Goal: Information Seeking & Learning: Learn about a topic

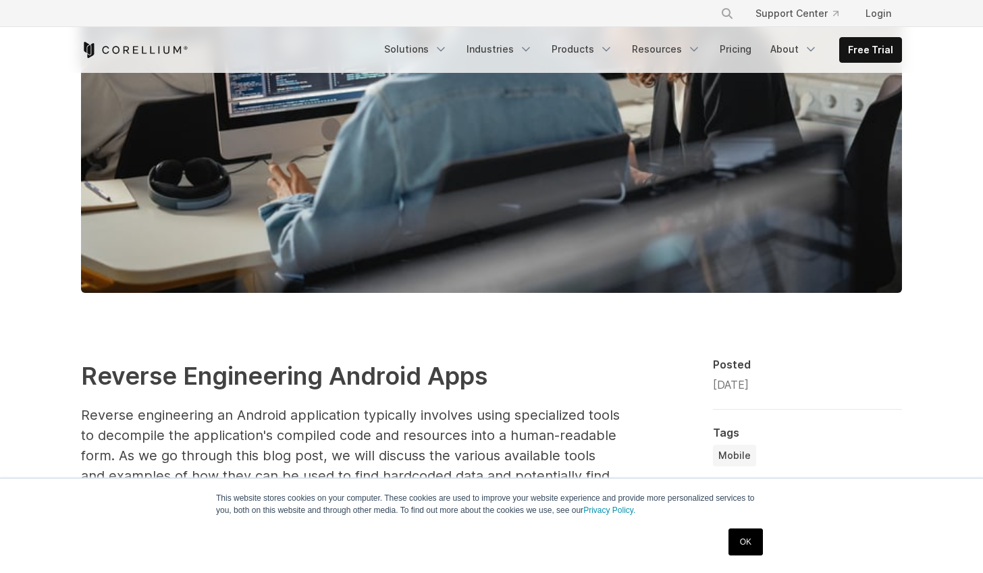
scroll to position [773, 0]
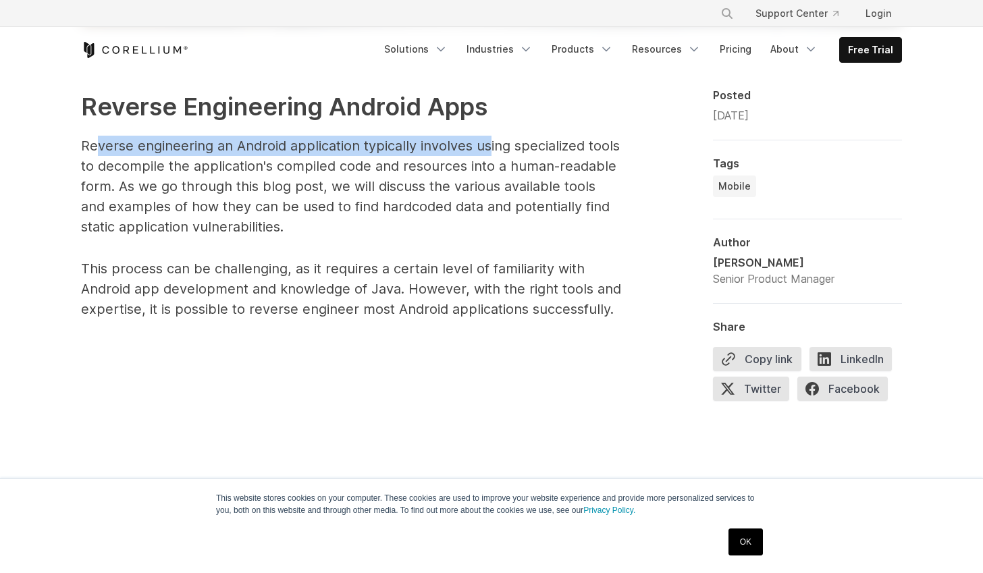
drag, startPoint x: 97, startPoint y: 151, endPoint x: 506, endPoint y: 174, distance: 410.5
click at [486, 153] on p "Reverse engineering an Android application typically involves using specialized…" at bounding box center [351, 186] width 540 height 101
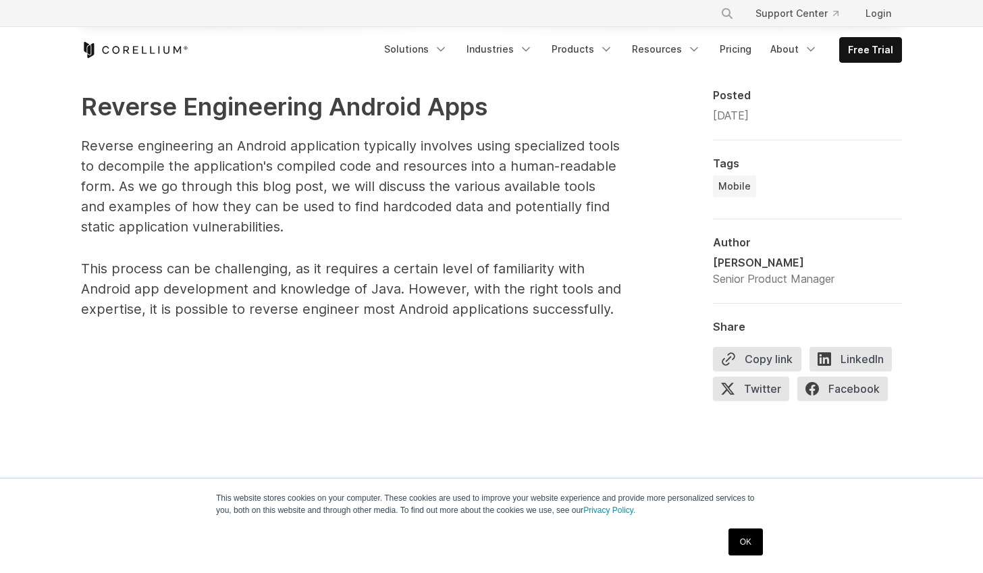
drag, startPoint x: 507, startPoint y: 174, endPoint x: 497, endPoint y: 173, distance: 10.2
click at [506, 174] on p "Reverse engineering an Android application typically involves using specialized…" at bounding box center [351, 186] width 540 height 101
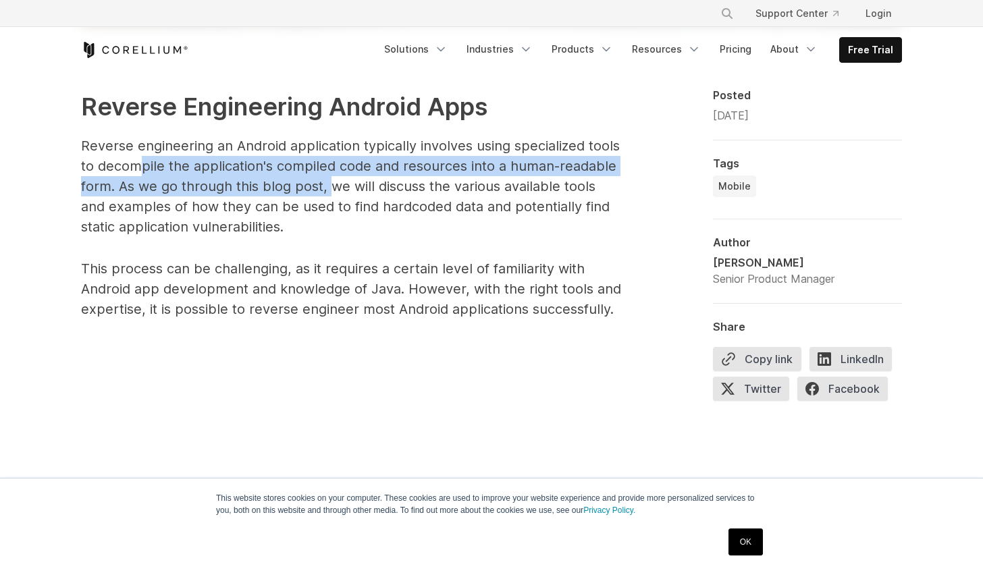
drag, startPoint x: 147, startPoint y: 174, endPoint x: 347, endPoint y: 203, distance: 202.5
click at [331, 191] on p "Reverse engineering an Android application typically involves using specialized…" at bounding box center [351, 186] width 540 height 101
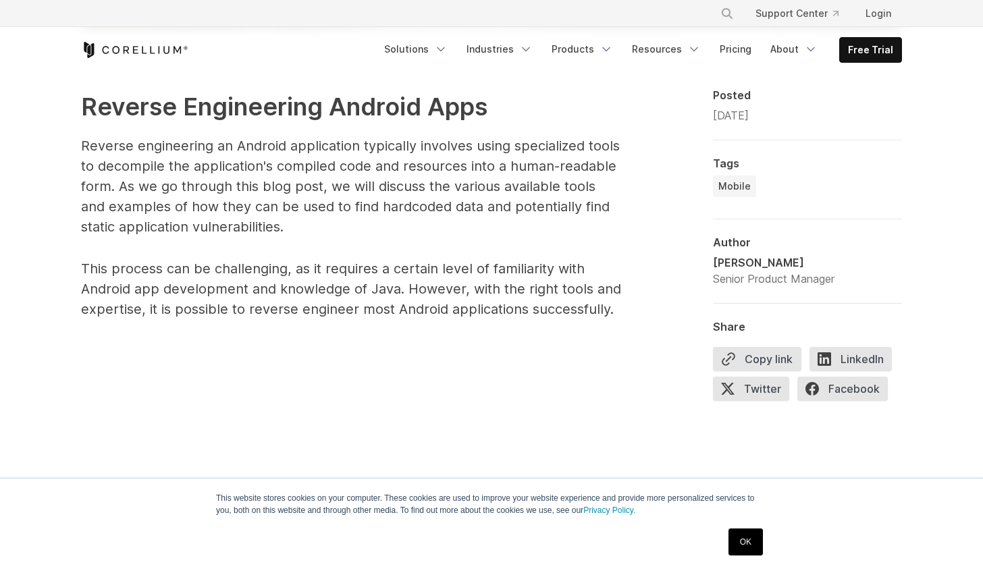
click at [397, 225] on p "Reverse engineering an Android application typically involves using specialized…" at bounding box center [351, 186] width 540 height 101
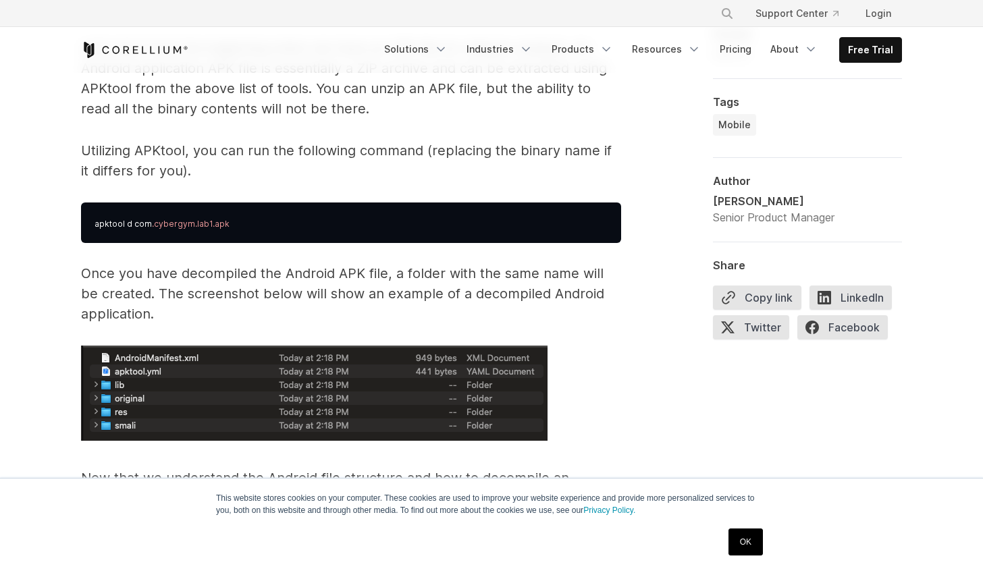
scroll to position [2228, 0]
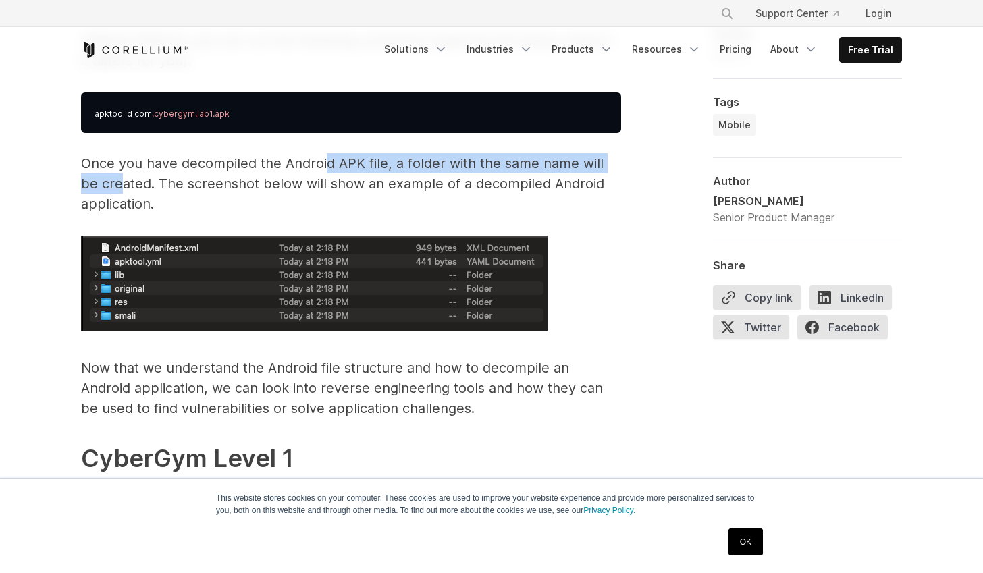
drag, startPoint x: 97, startPoint y: 184, endPoint x: 325, endPoint y: 167, distance: 228.1
click at [324, 167] on p "Once you have decompiled the Android APK file, a folder with the same name will…" at bounding box center [351, 183] width 540 height 61
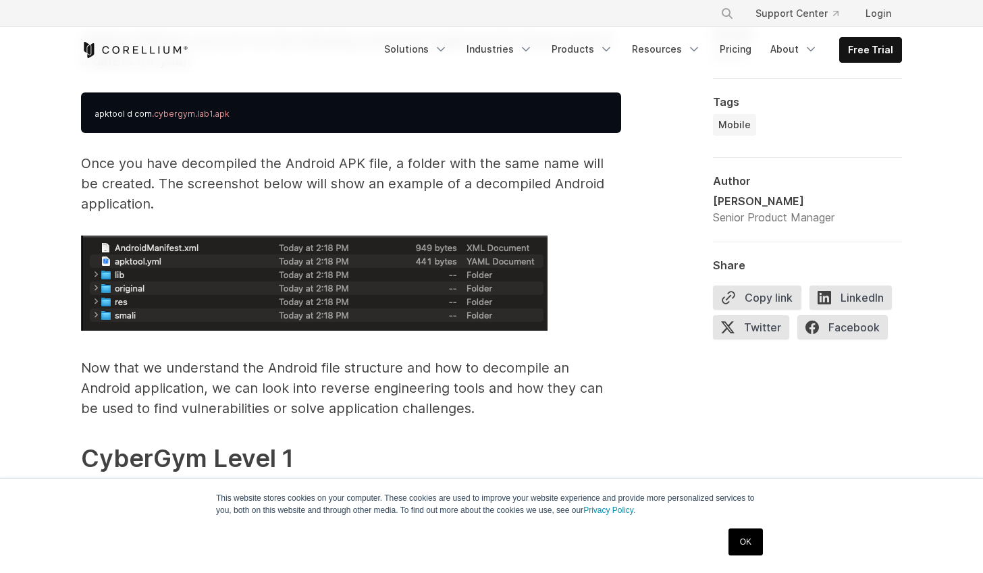
click at [360, 194] on p "Once you have decompiled the Android APK file, a folder with the same name will…" at bounding box center [351, 183] width 540 height 61
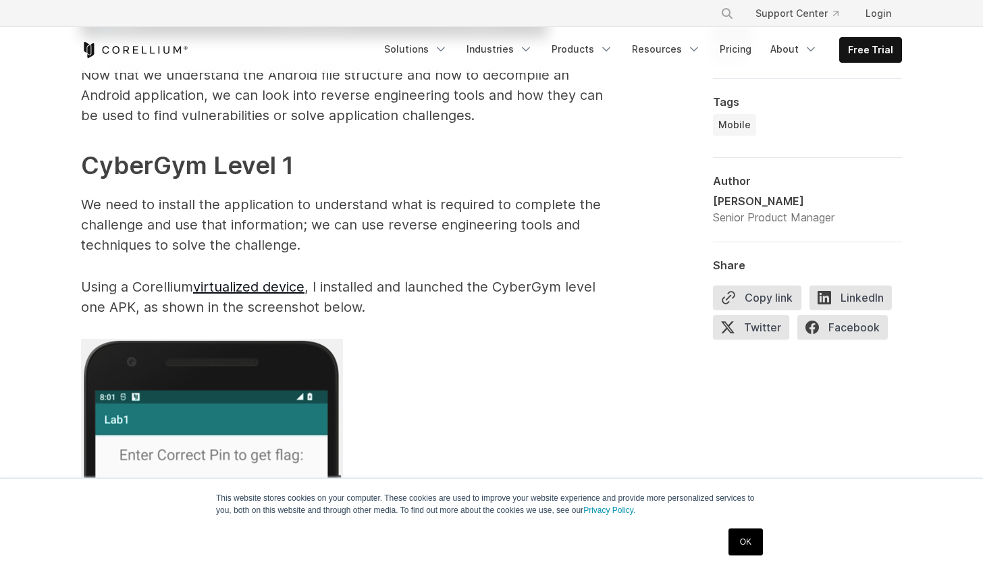
scroll to position [2532, 0]
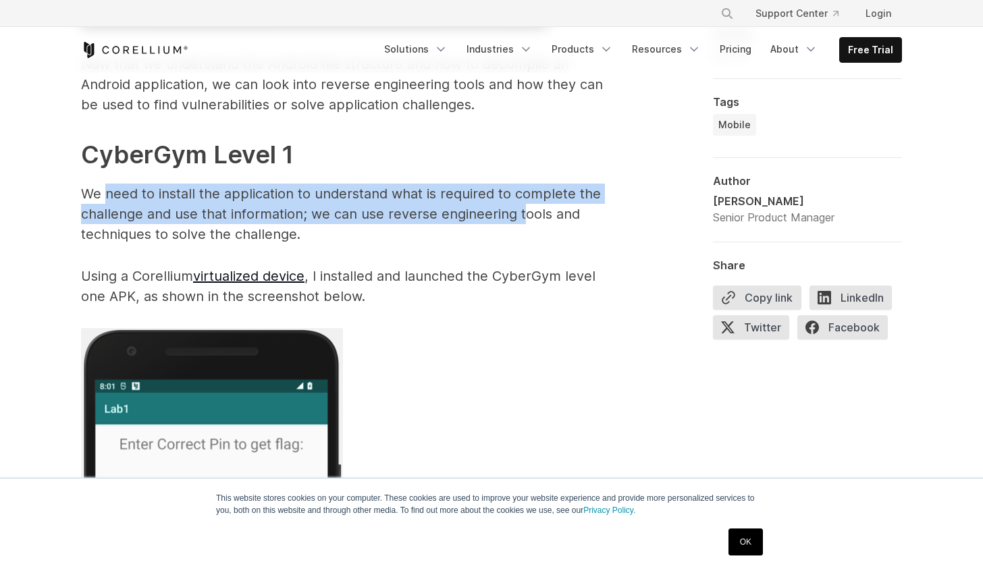
drag, startPoint x: 106, startPoint y: 196, endPoint x: 523, endPoint y: 207, distance: 417.4
click at [523, 207] on p "We need to install the application to understand what is required to complete t…" at bounding box center [351, 214] width 540 height 61
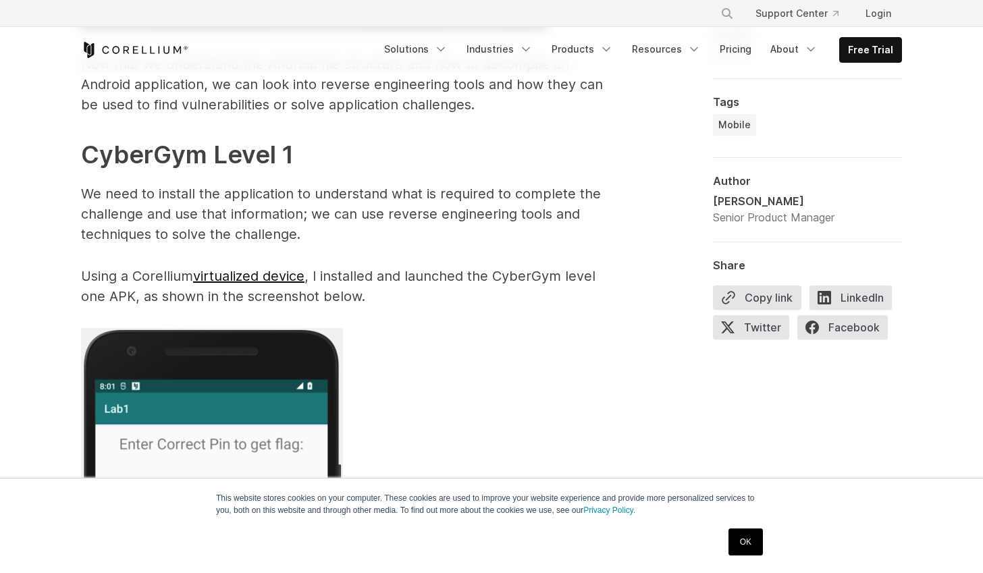
click at [531, 217] on p "We need to install the application to understand what is required to complete t…" at bounding box center [351, 214] width 540 height 61
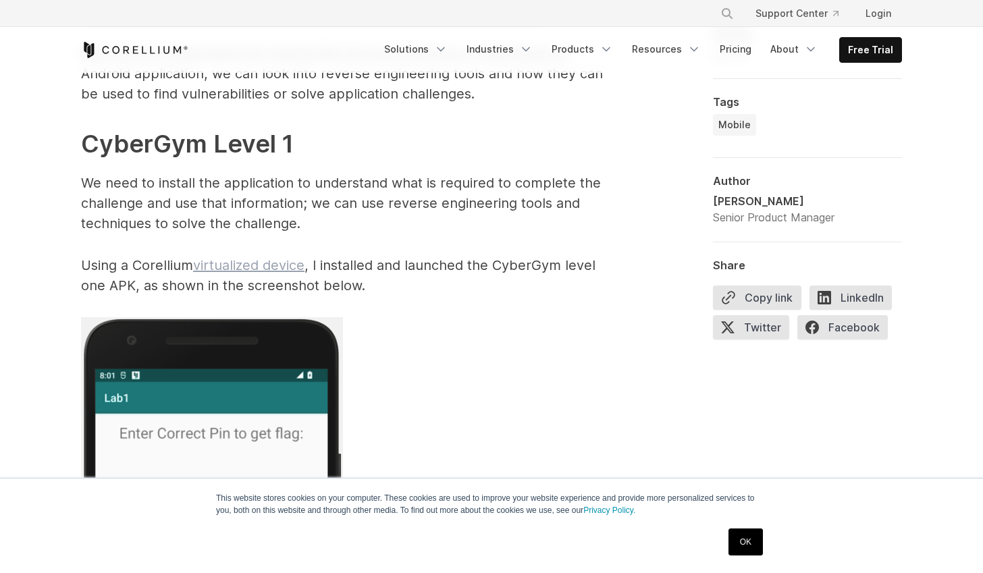
scroll to position [2555, 0]
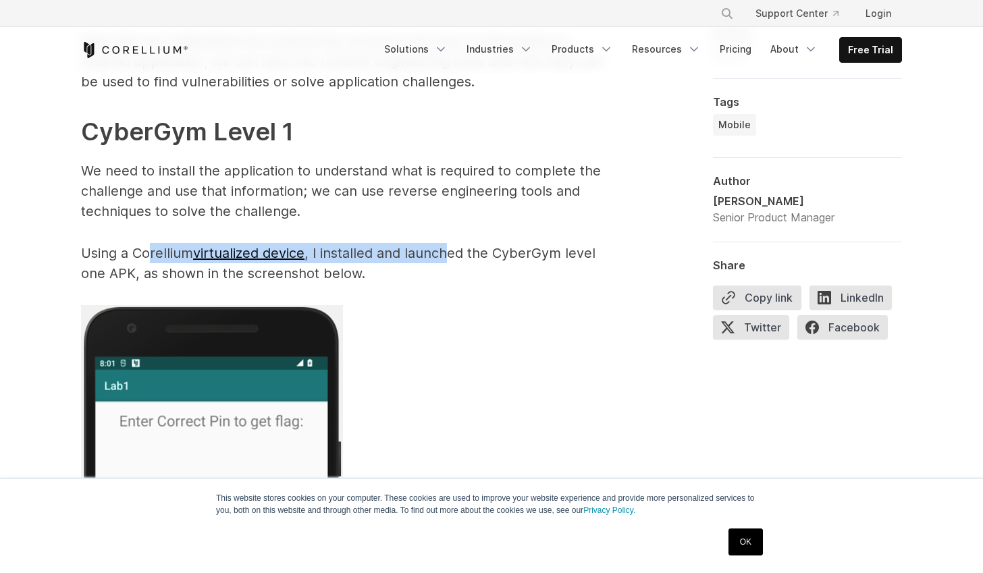
drag, startPoint x: 150, startPoint y: 248, endPoint x: 454, endPoint y: 259, distance: 304.7
click at [448, 254] on p "Using a Corellium virtualized device , I installed and launched the CyberGym le…" at bounding box center [351, 263] width 540 height 41
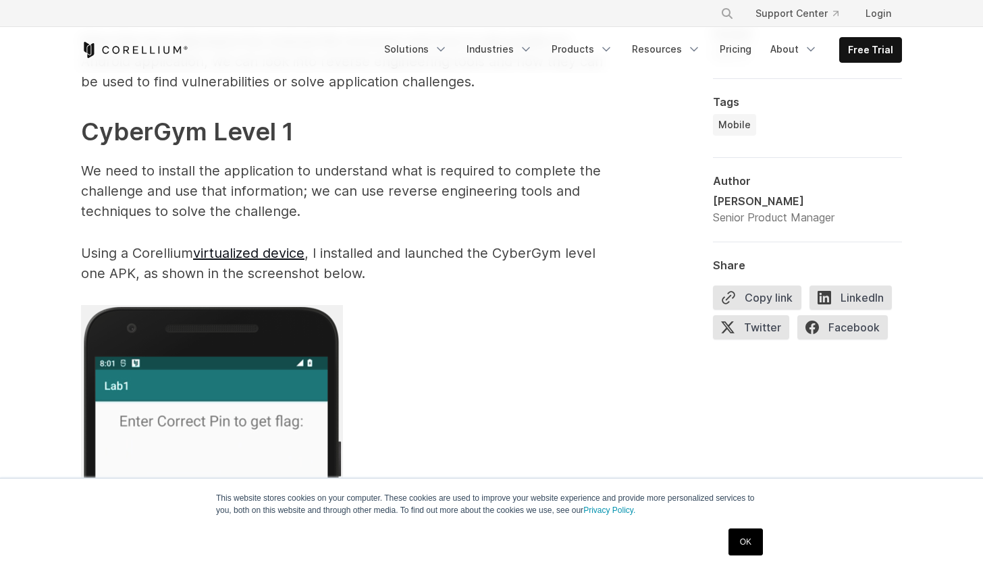
click at [471, 274] on p "Using a Corellium virtualized device , I installed and launched the CyberGym le…" at bounding box center [351, 263] width 540 height 41
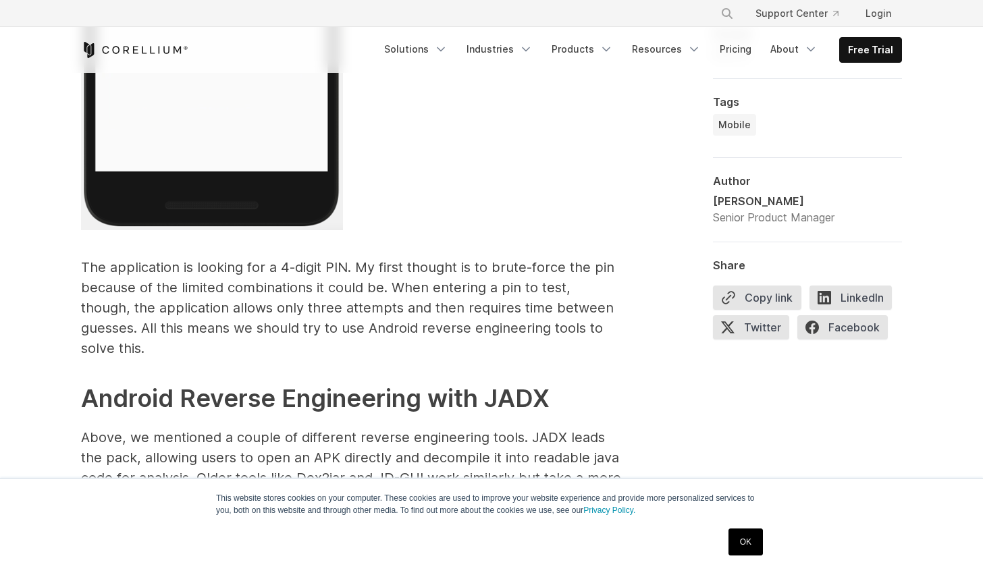
scroll to position [3155, 0]
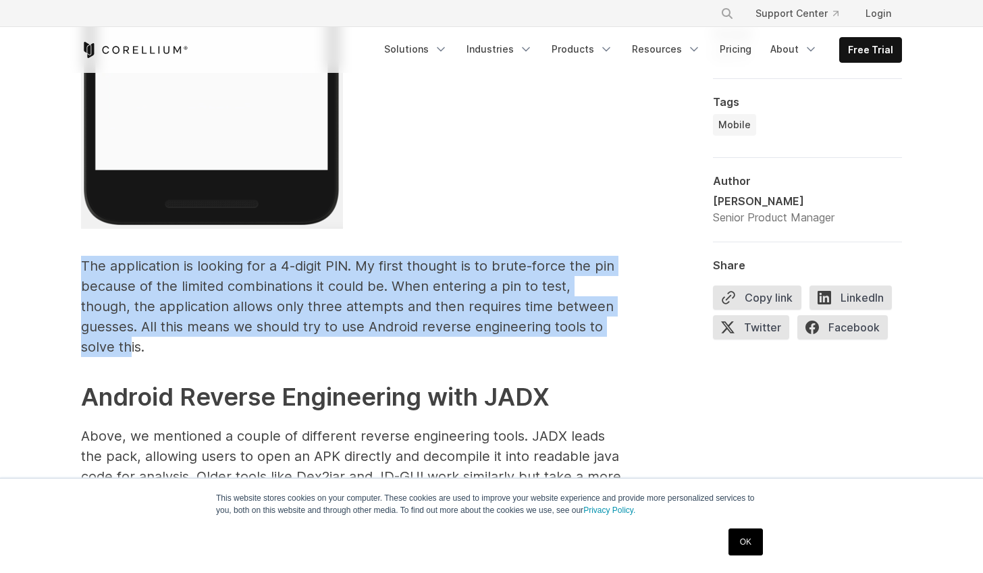
drag, startPoint x: 74, startPoint y: 263, endPoint x: 594, endPoint y: 325, distance: 522.9
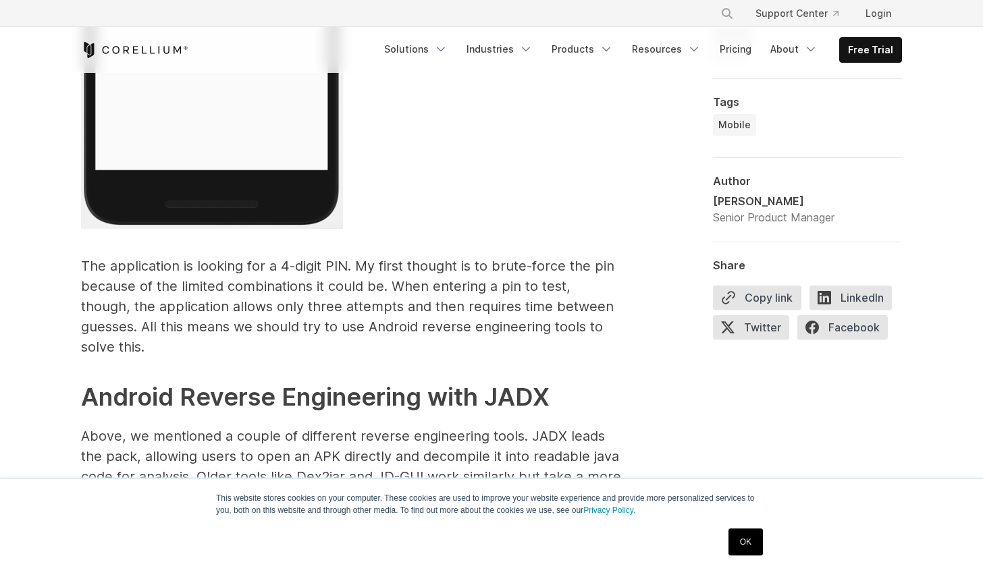
click at [594, 325] on p "The application is looking for a 4-digit PIN. My first thought is to brute-forc…" at bounding box center [351, 306] width 540 height 101
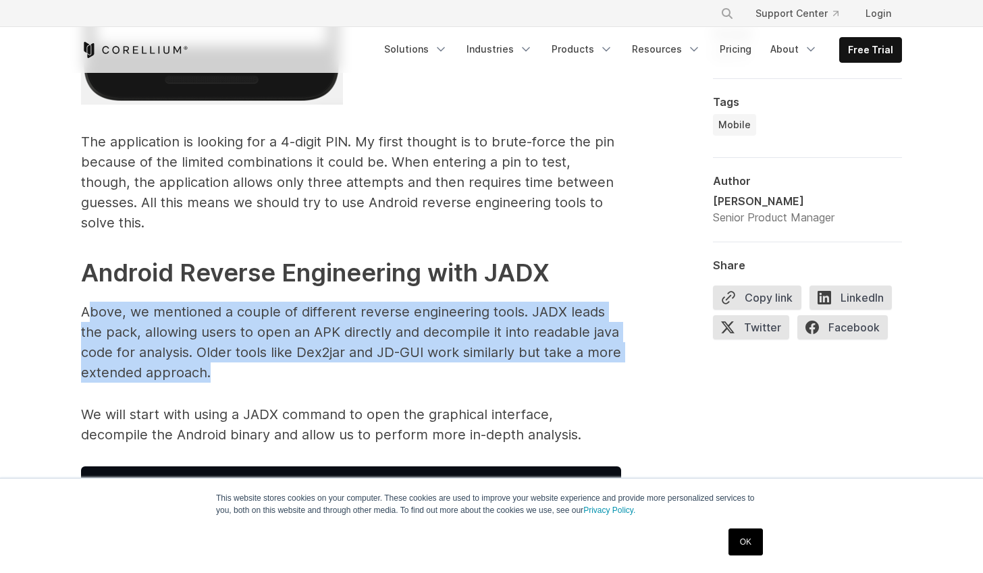
drag, startPoint x: 88, startPoint y: 290, endPoint x: 304, endPoint y: 351, distance: 224.5
click at [304, 351] on p "Above, we mentioned a couple of different reverse engineering tools. JADX leads…" at bounding box center [351, 342] width 540 height 81
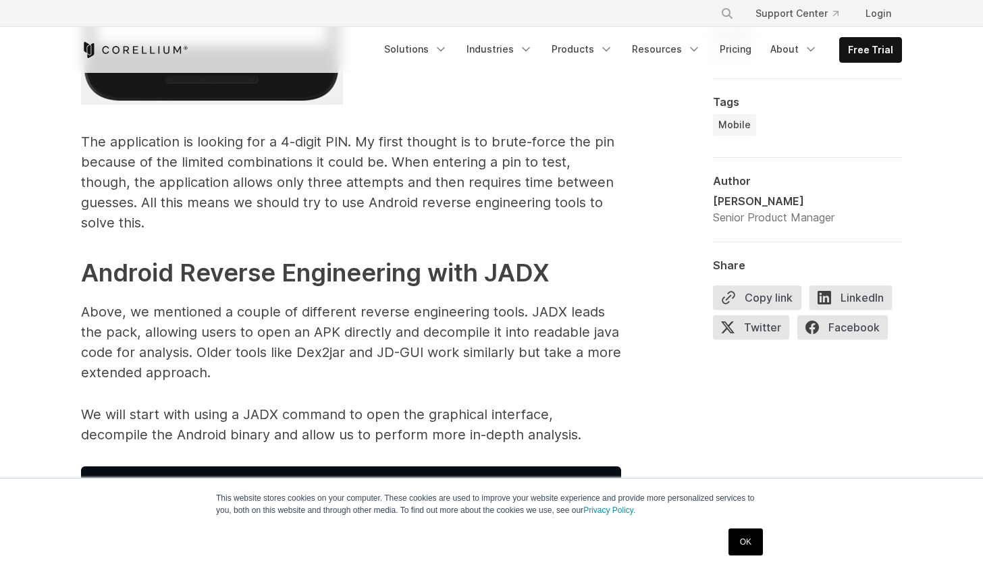
click at [307, 352] on p "Above, we mentioned a couple of different reverse engineering tools. JADX leads…" at bounding box center [351, 342] width 540 height 81
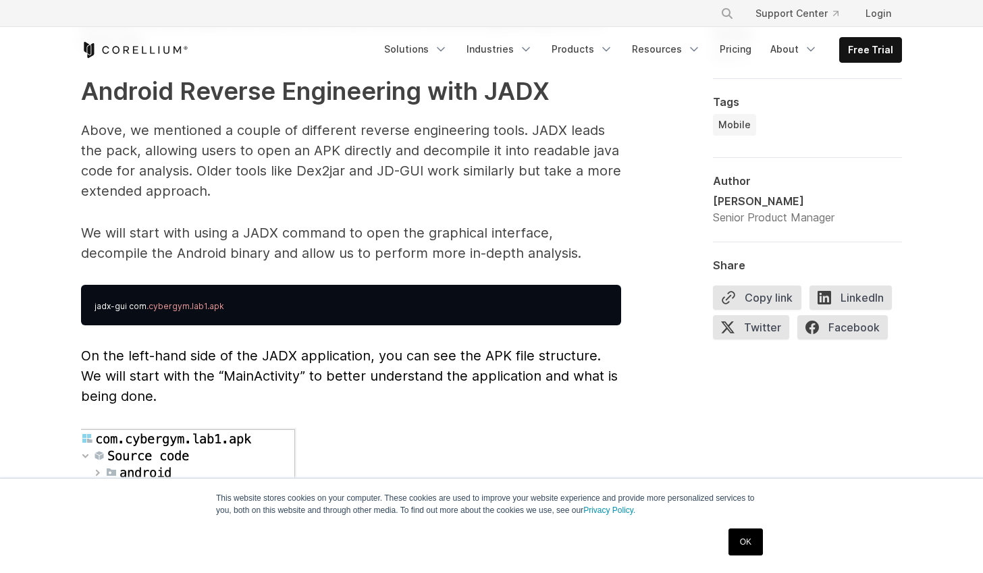
scroll to position [3516, 0]
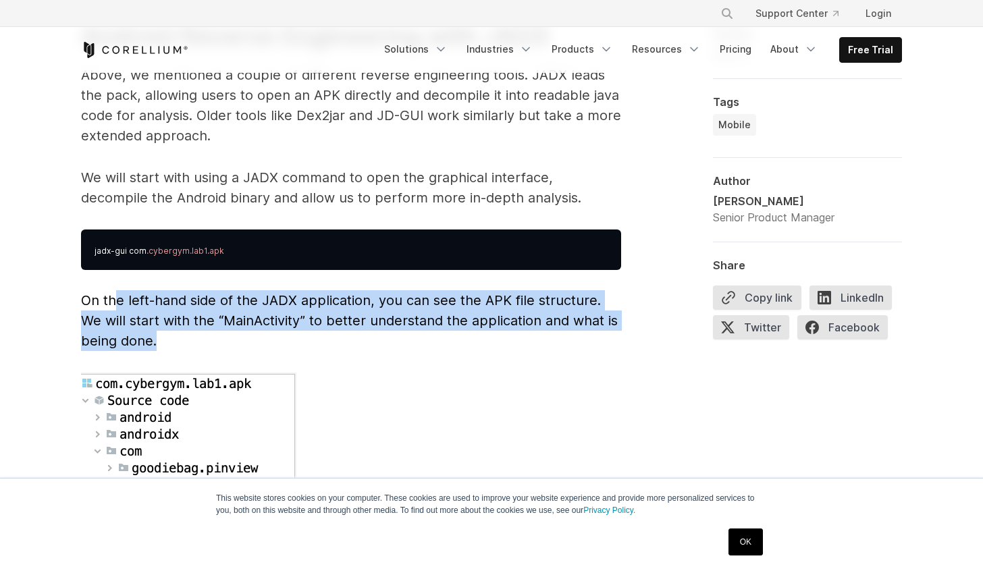
drag, startPoint x: 114, startPoint y: 282, endPoint x: 278, endPoint y: 351, distance: 177.3
click at [234, 323] on p "On the left-hand side of the JADX application, you can see the APK file structu…" at bounding box center [351, 320] width 540 height 61
click at [285, 373] on img at bounding box center [188, 504] width 215 height 263
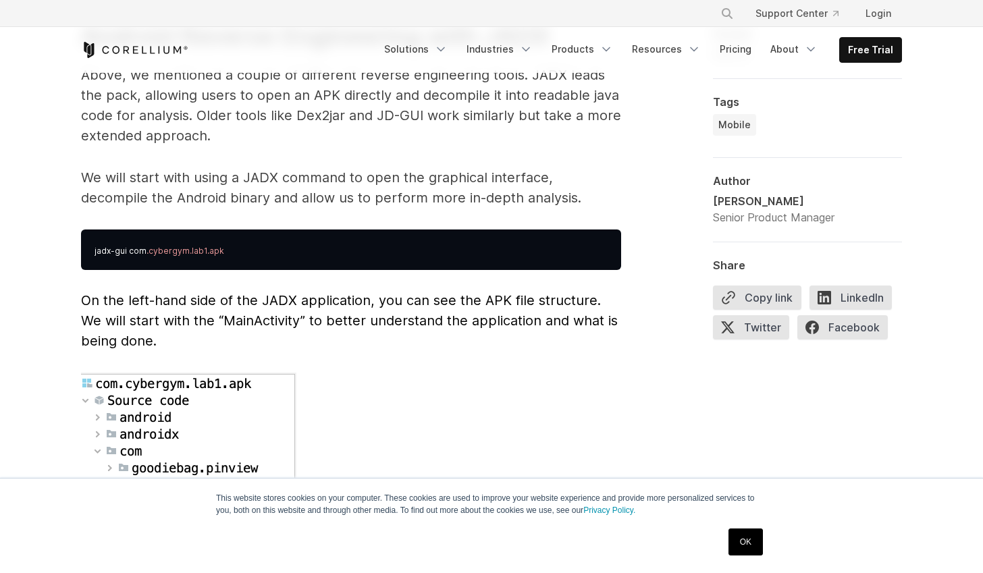
click at [337, 329] on p "On the left-hand side of the JADX application, you can see the APK file structu…" at bounding box center [351, 320] width 540 height 61
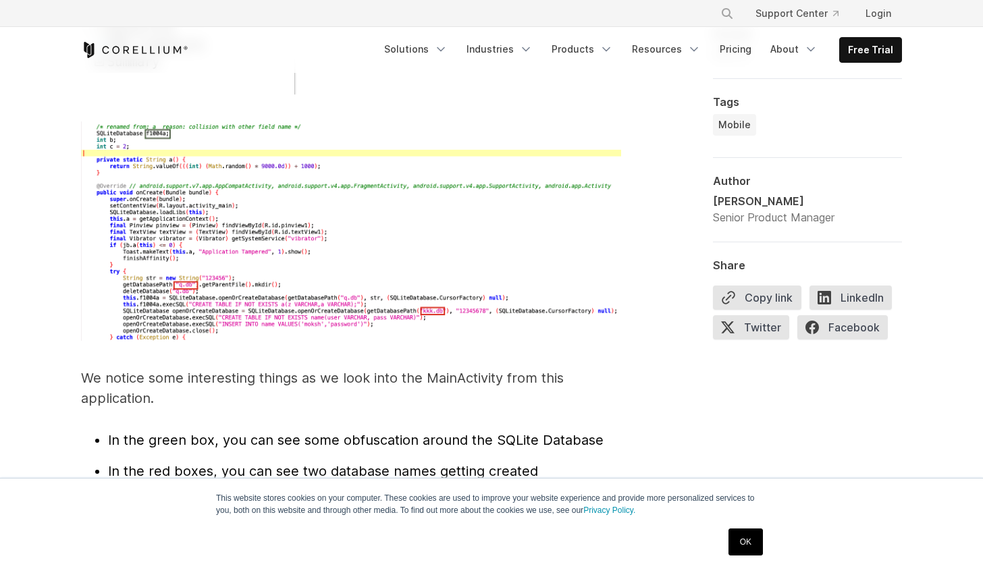
scroll to position [4124, 0]
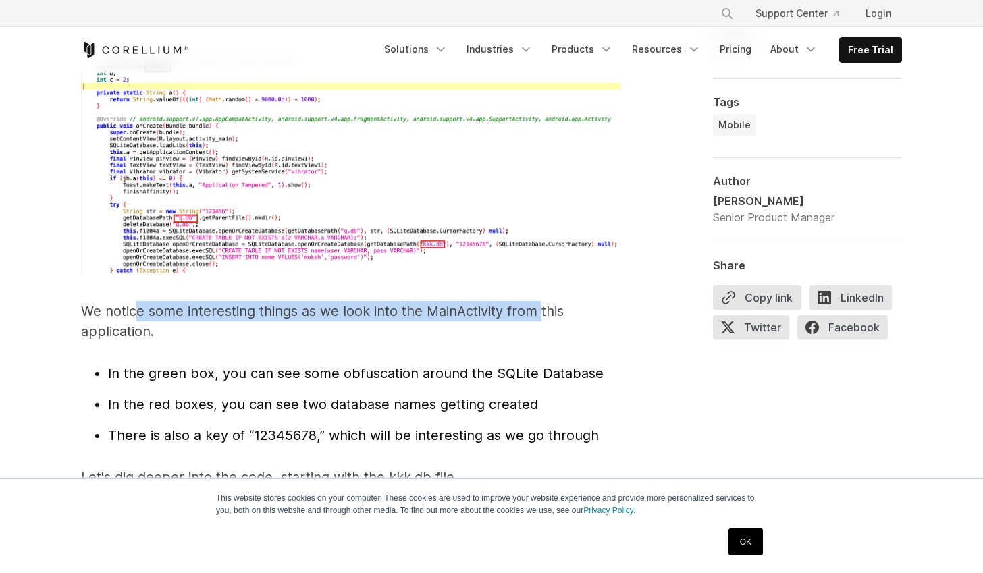
drag, startPoint x: 143, startPoint y: 294, endPoint x: 544, endPoint y: 290, distance: 401.1
click at [544, 301] on p "We notice some interesting things as we look into the MainActivity from this ap…" at bounding box center [351, 321] width 540 height 41
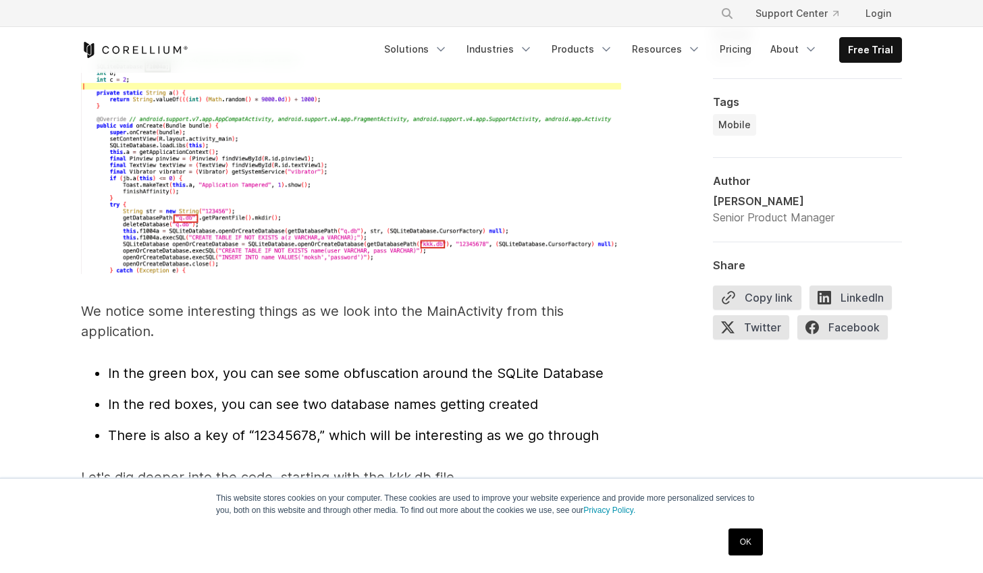
click at [555, 301] on p "We notice some interesting things as we look into the MainActivity from this ap…" at bounding box center [351, 321] width 540 height 41
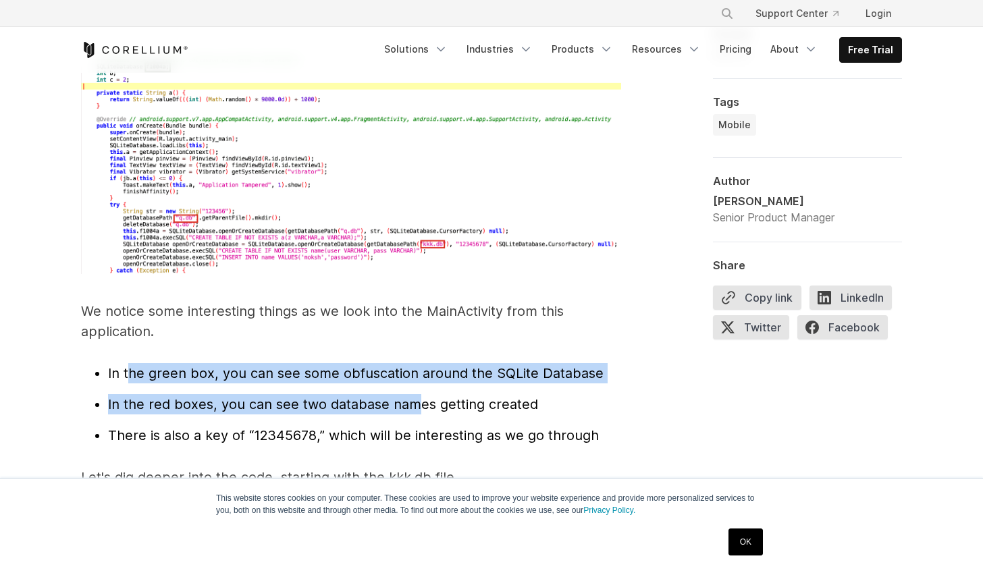
drag, startPoint x: 130, startPoint y: 350, endPoint x: 421, endPoint y: 374, distance: 292.7
click at [421, 374] on ul "In the green box, you can see some obfuscation around the SQLite Database In th…" at bounding box center [351, 404] width 540 height 82
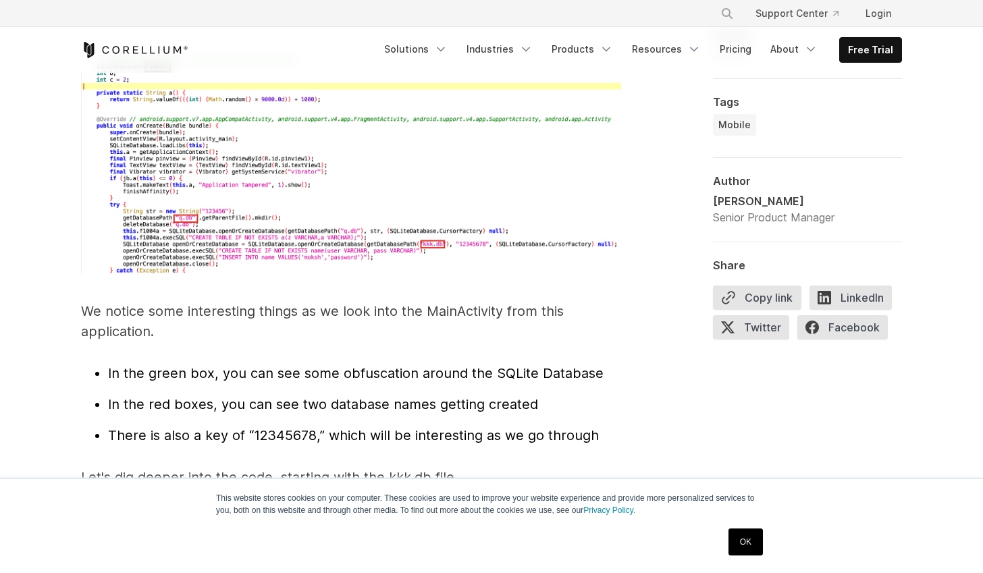
drag, startPoint x: 438, startPoint y: 383, endPoint x: 396, endPoint y: 388, distance: 41.5
click at [437, 396] on span "In the red boxes, you can see two database names getting created" at bounding box center [323, 404] width 430 height 16
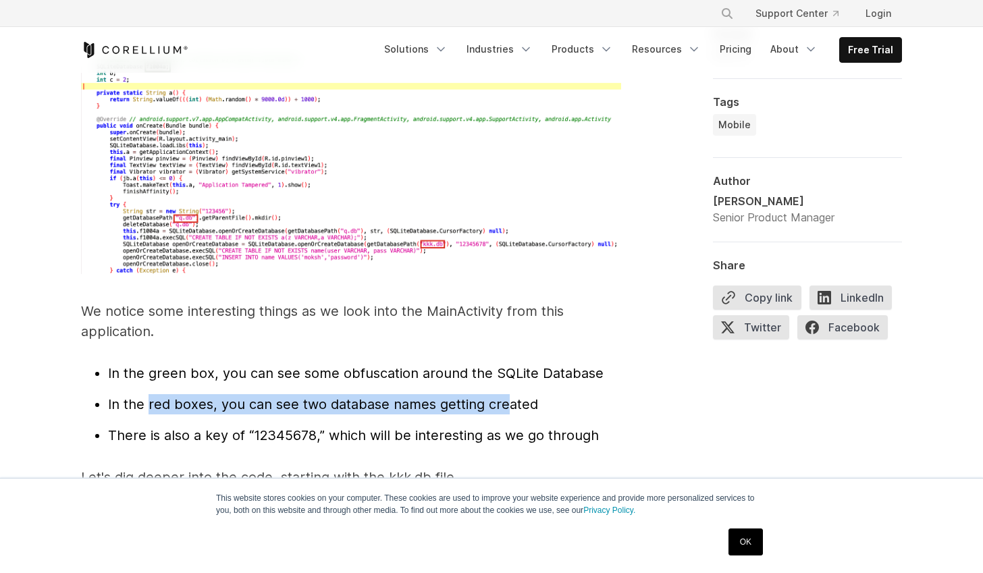
drag, startPoint x: 147, startPoint y: 387, endPoint x: 501, endPoint y: 388, distance: 354.5
click at [501, 396] on span "In the red boxes, you can see two database names getting created" at bounding box center [323, 404] width 430 height 16
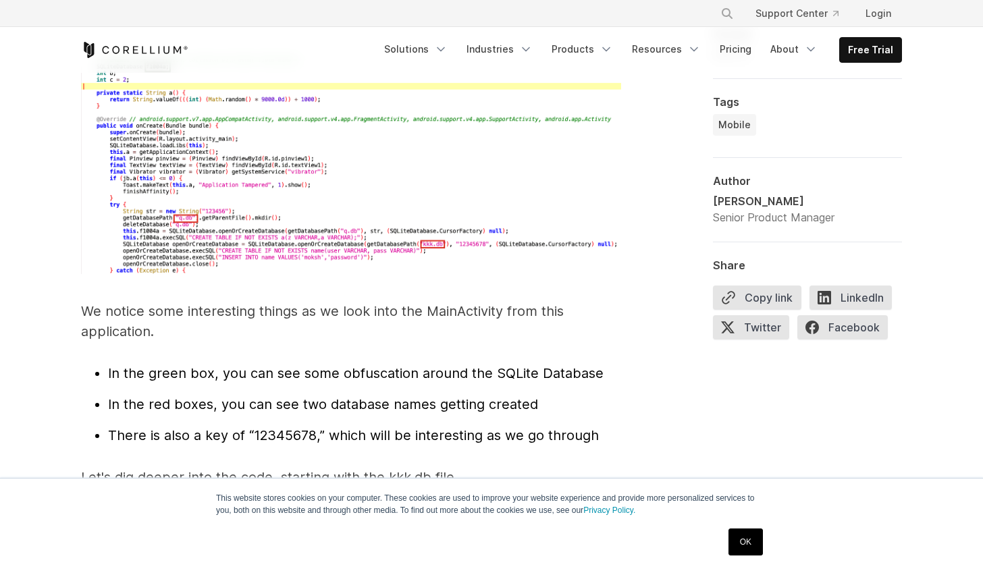
drag, startPoint x: 489, startPoint y: 404, endPoint x: 404, endPoint y: 404, distance: 85.1
click at [486, 404] on ul "In the green box, you can see some obfuscation around the SQLite Database In th…" at bounding box center [351, 404] width 540 height 82
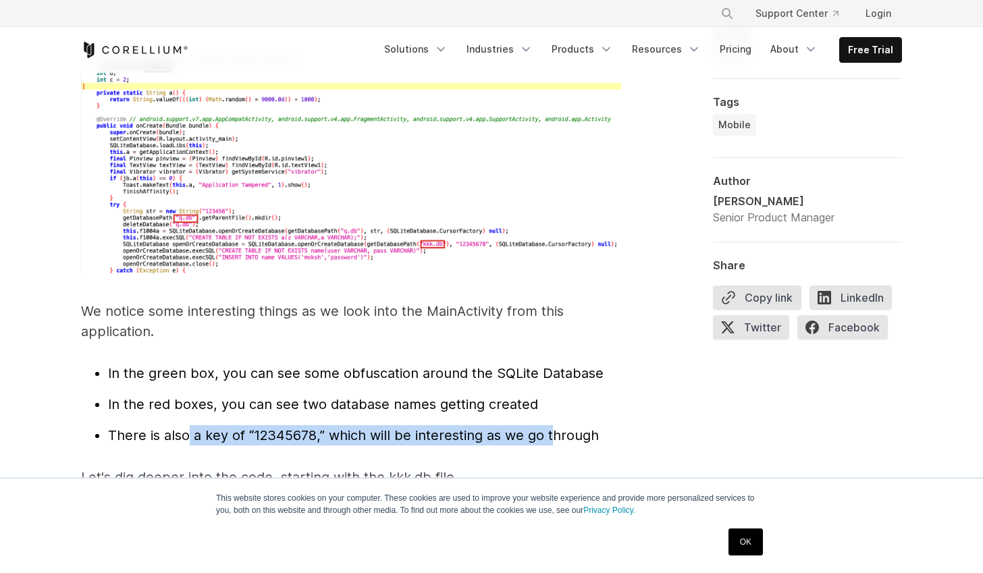
drag, startPoint x: 186, startPoint y: 419, endPoint x: 508, endPoint y: 362, distance: 327.2
click at [535, 402] on ul "In the green box, you can see some obfuscation around the SQLite Database In th…" at bounding box center [351, 404] width 540 height 82
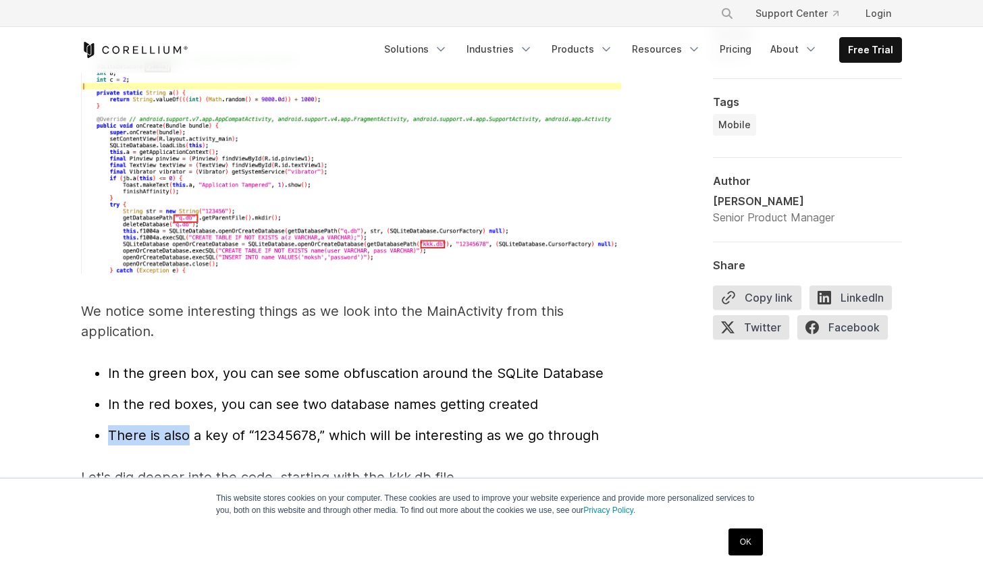
click at [384, 246] on img at bounding box center [351, 165] width 540 height 220
click at [218, 394] on li "In the red boxes, you can see two database names getting created" at bounding box center [364, 404] width 513 height 20
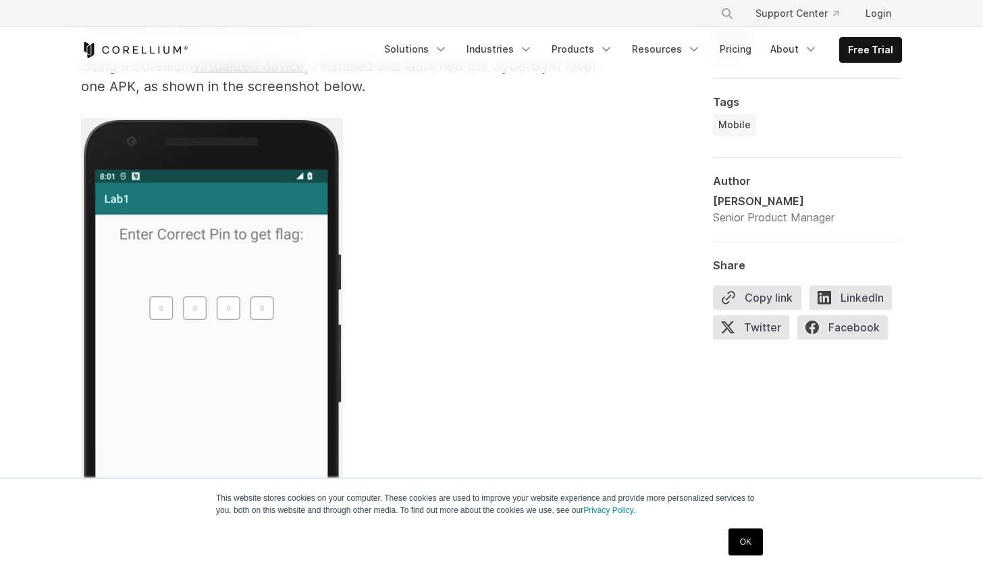
scroll to position [2531, 0]
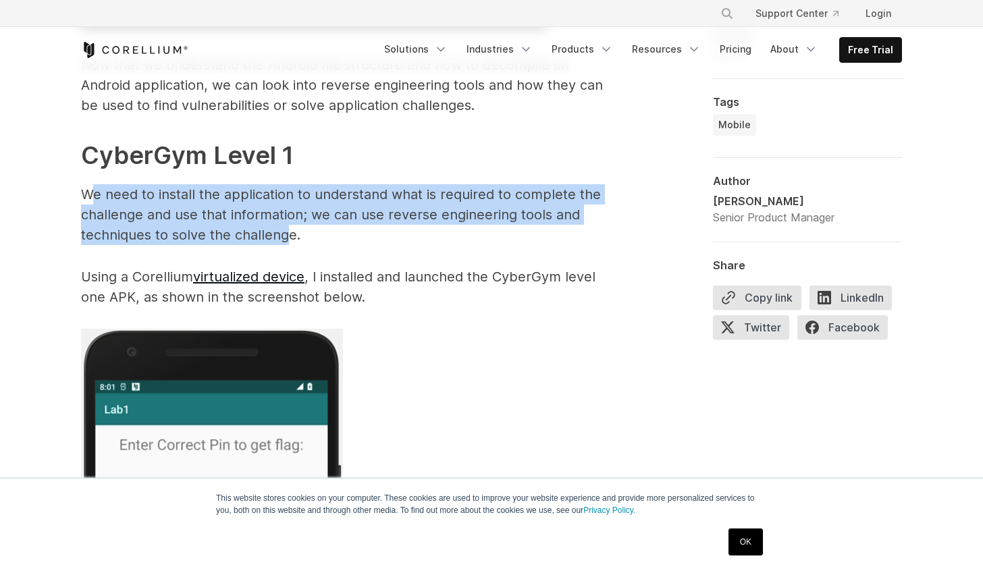
drag, startPoint x: 90, startPoint y: 197, endPoint x: 284, endPoint y: 226, distance: 196.6
click at [284, 226] on p "We need to install the application to understand what is required to complete t…" at bounding box center [351, 214] width 540 height 61
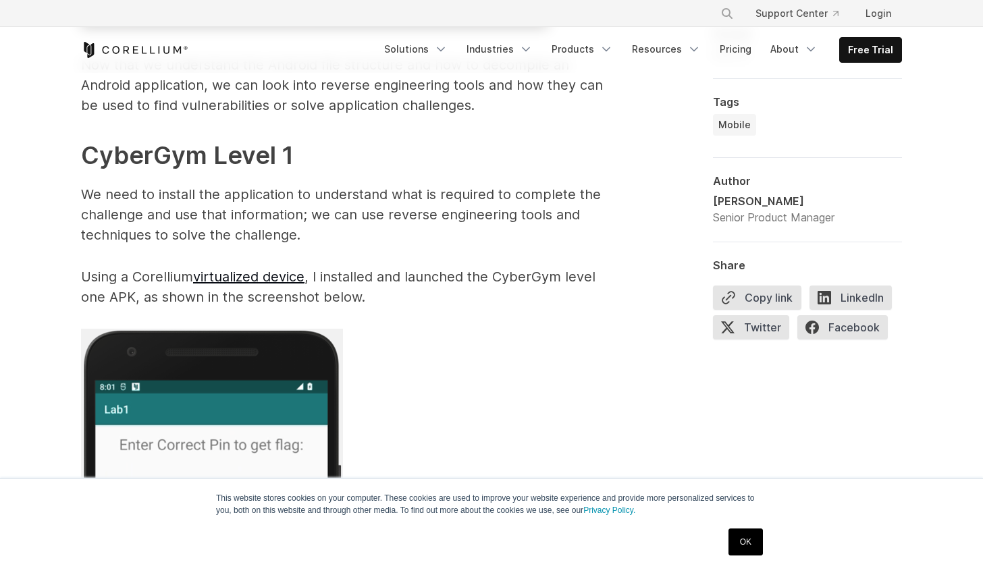
click at [307, 238] on p "We need to install the application to understand what is required to complete t…" at bounding box center [351, 214] width 540 height 61
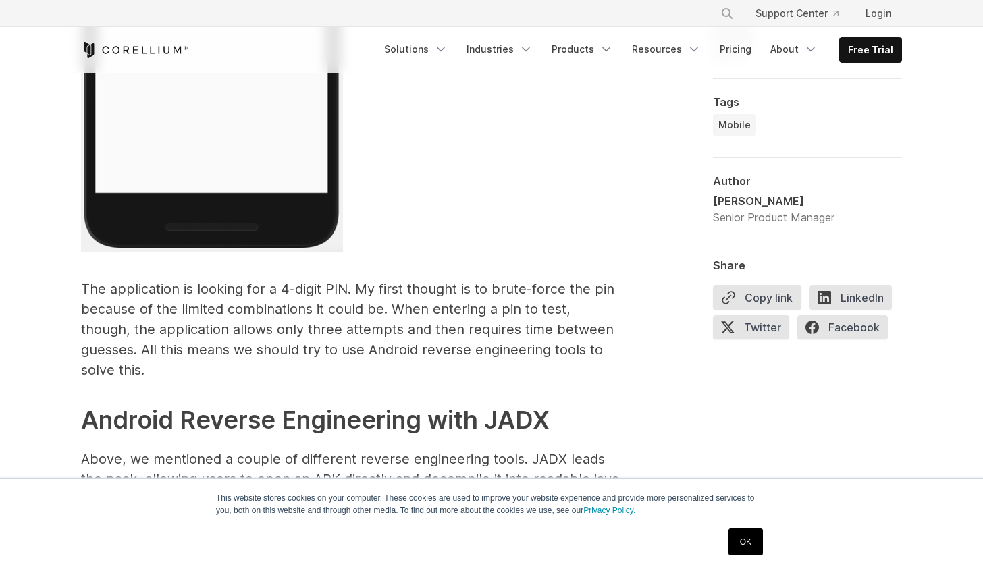
scroll to position [3207, 0]
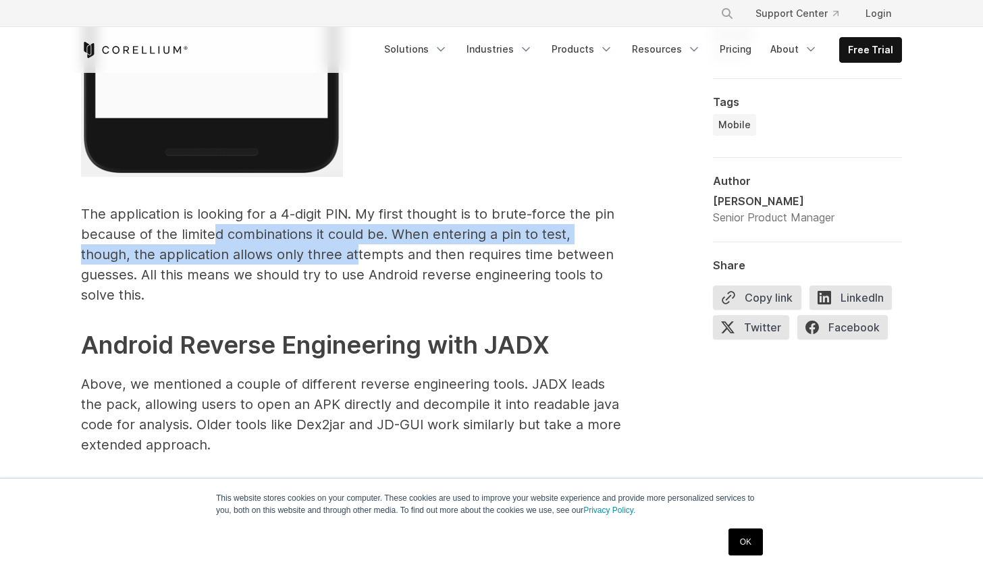
drag, startPoint x: 216, startPoint y: 234, endPoint x: 353, endPoint y: 265, distance: 140.5
click at [349, 259] on p "The application is looking for a 4-digit PIN. My first thought is to brute-forc…" at bounding box center [351, 254] width 540 height 101
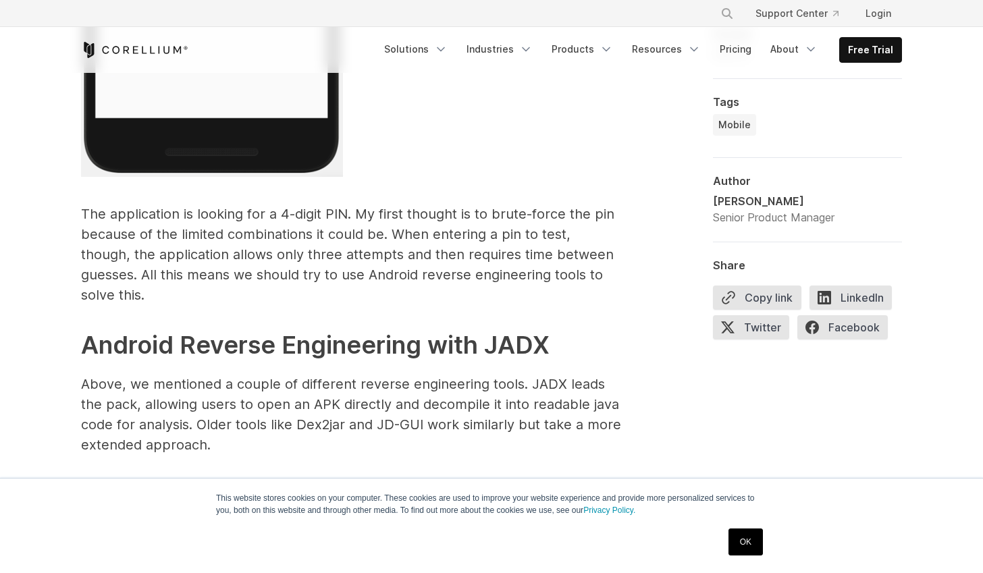
drag, startPoint x: 361, startPoint y: 279, endPoint x: 344, endPoint y: 285, distance: 17.9
click at [361, 279] on p "The application is looking for a 4-digit PIN. My first thought is to brute-forc…" at bounding box center [351, 254] width 540 height 101
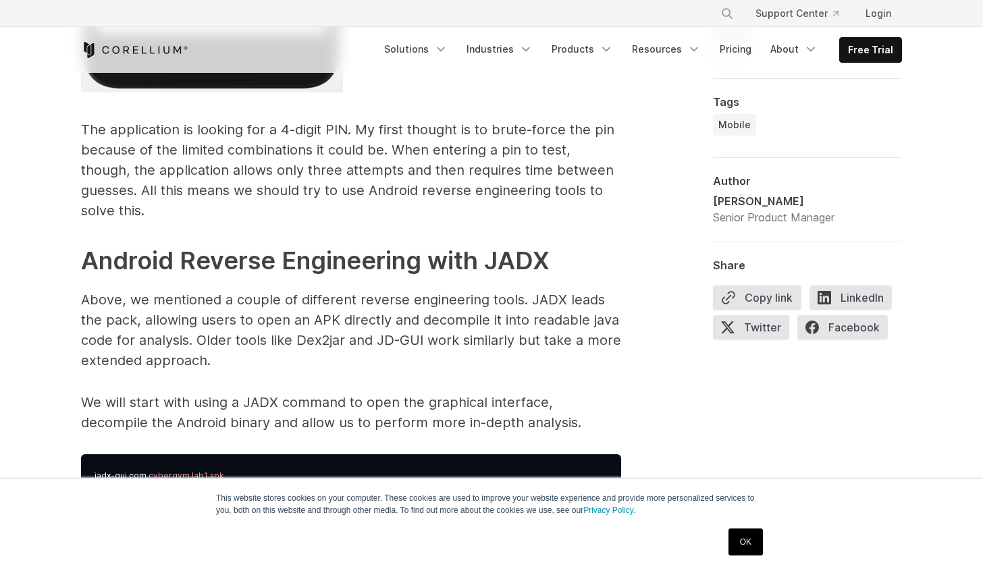
scroll to position [3301, 0]
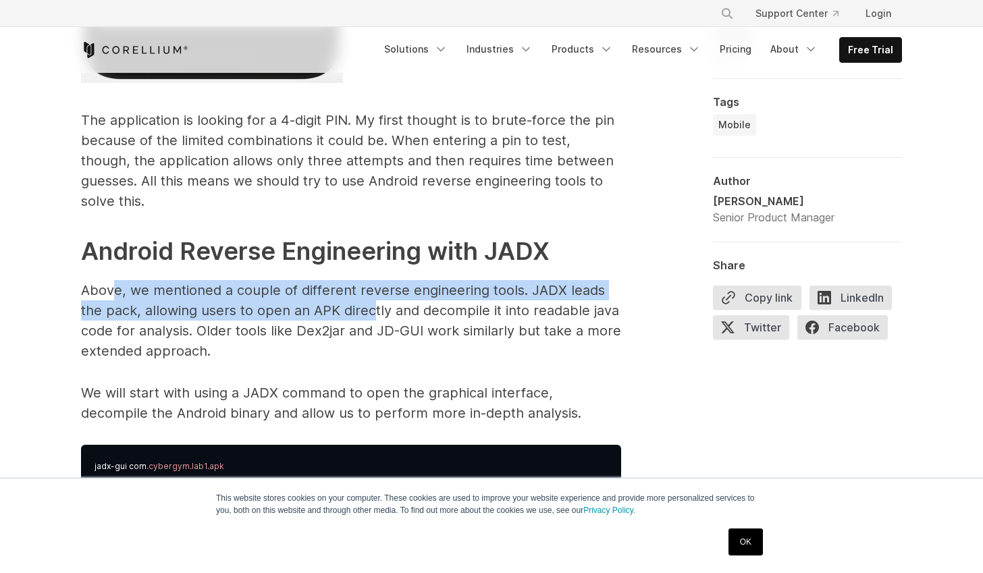
drag, startPoint x: 110, startPoint y: 268, endPoint x: 373, endPoint y: 290, distance: 263.6
click at [373, 290] on p "Above, we mentioned a couple of different reverse engineering tools. JADX leads…" at bounding box center [351, 320] width 540 height 81
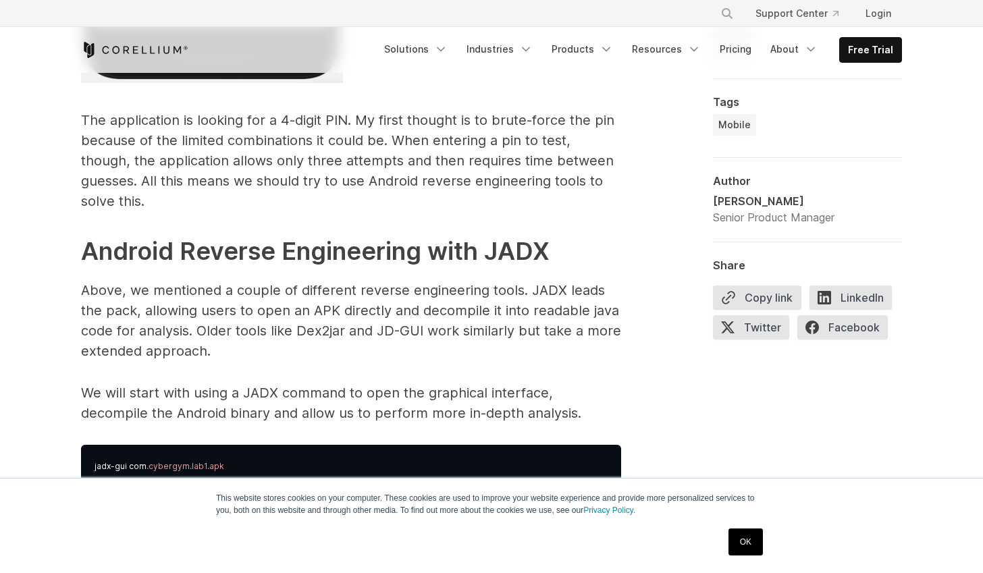
click at [393, 314] on p "Above, we mentioned a couple of different reverse engineering tools. JADX leads…" at bounding box center [351, 320] width 540 height 81
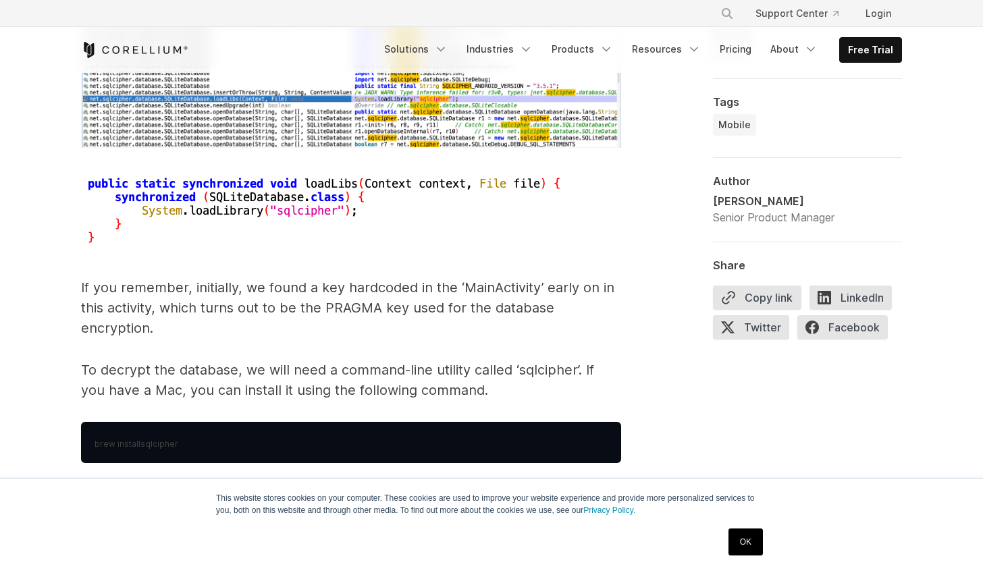
scroll to position [5852, 0]
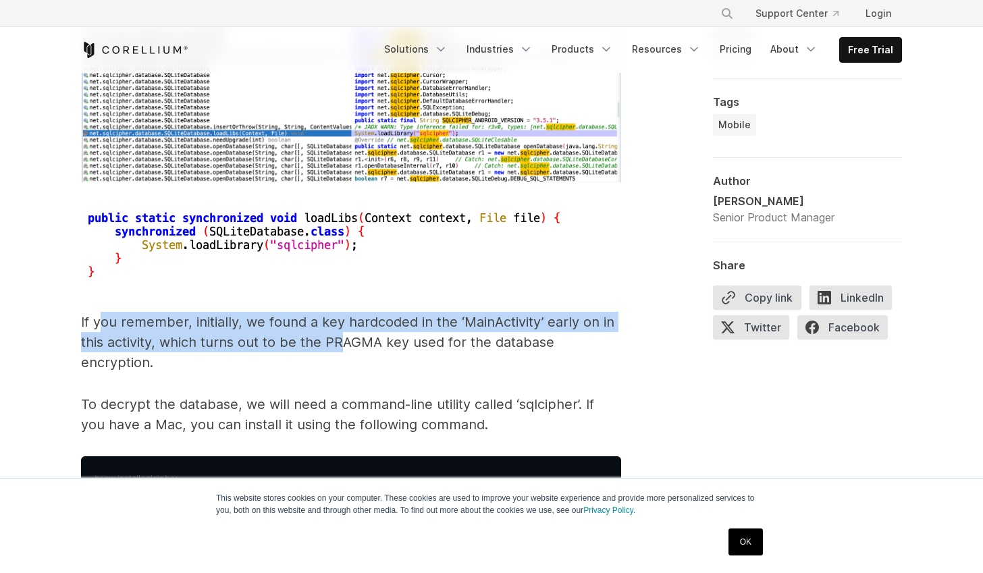
drag, startPoint x: 97, startPoint y: 309, endPoint x: 344, endPoint y: 322, distance: 246.8
click at [344, 322] on p "If you remember, initially, we found a key hardcoded in the ‘MainActivity’ earl…" at bounding box center [351, 342] width 540 height 61
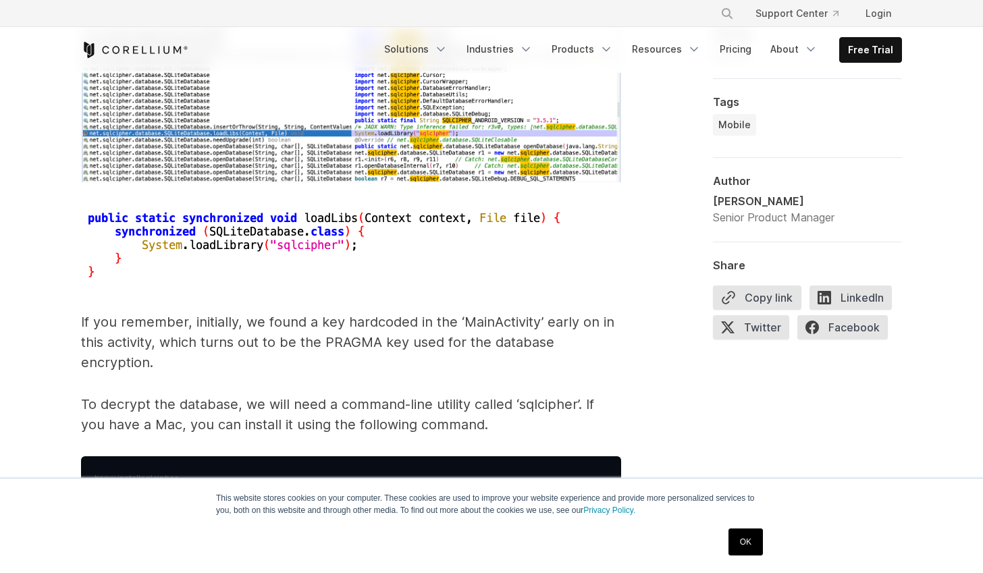
click at [350, 329] on p "If you remember, initially, we found a key hardcoded in the ‘MainActivity’ earl…" at bounding box center [351, 342] width 540 height 61
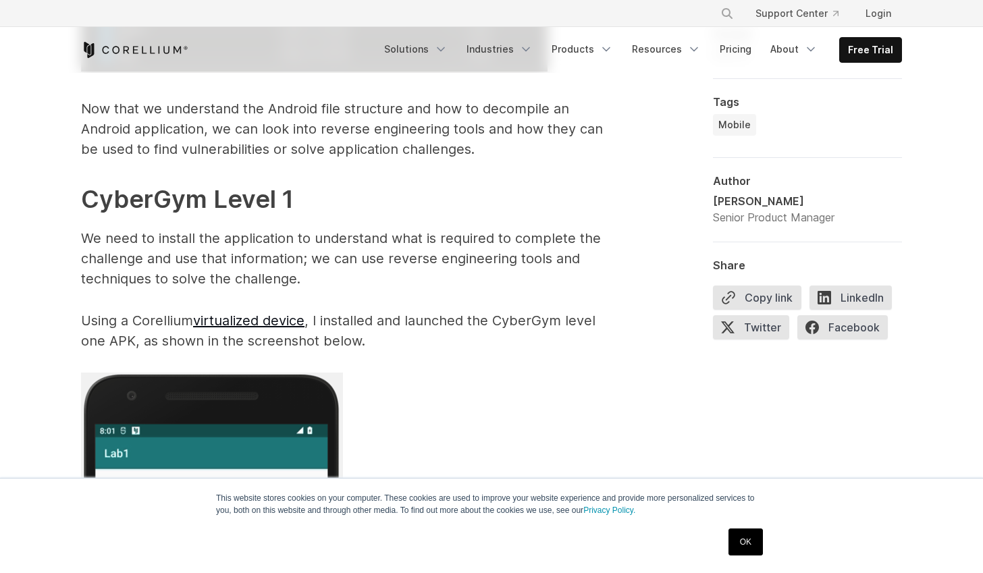
scroll to position [2571, 0]
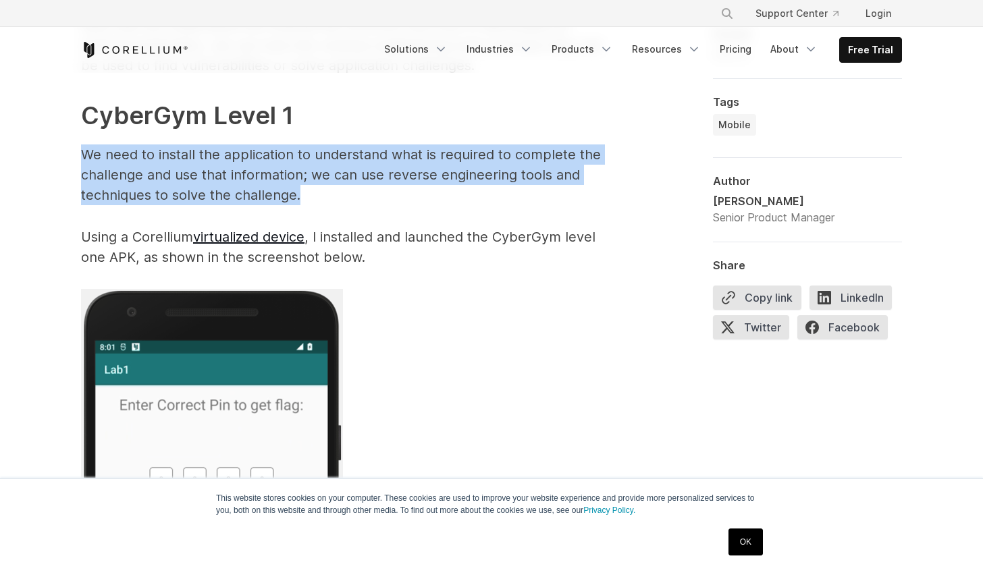
drag, startPoint x: 84, startPoint y: 153, endPoint x: 336, endPoint y: 192, distance: 255.5
click at [336, 192] on p "We need to install the application to understand what is required to complete t…" at bounding box center [351, 175] width 540 height 61
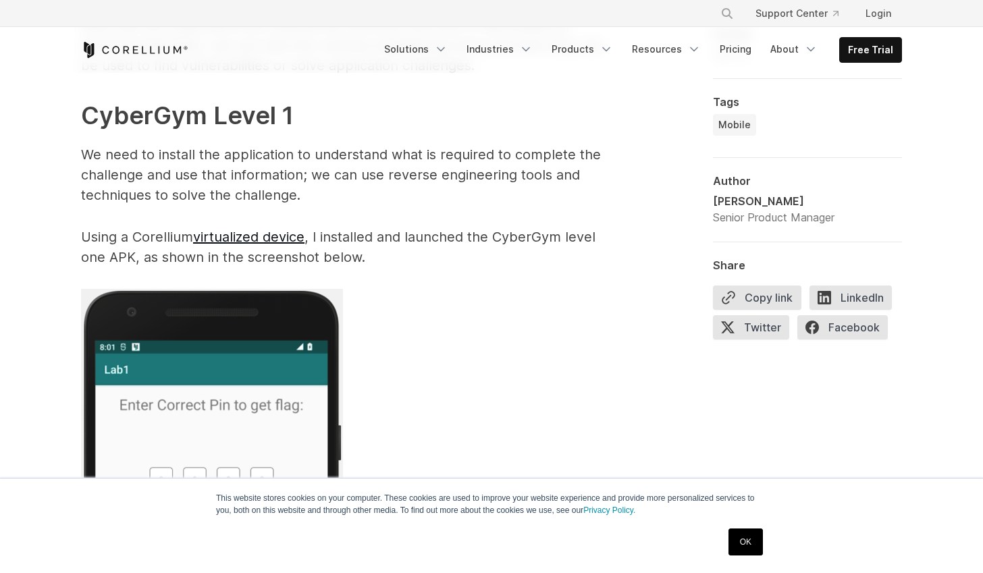
click at [338, 193] on p "We need to install the application to understand what is required to complete t…" at bounding box center [351, 175] width 540 height 61
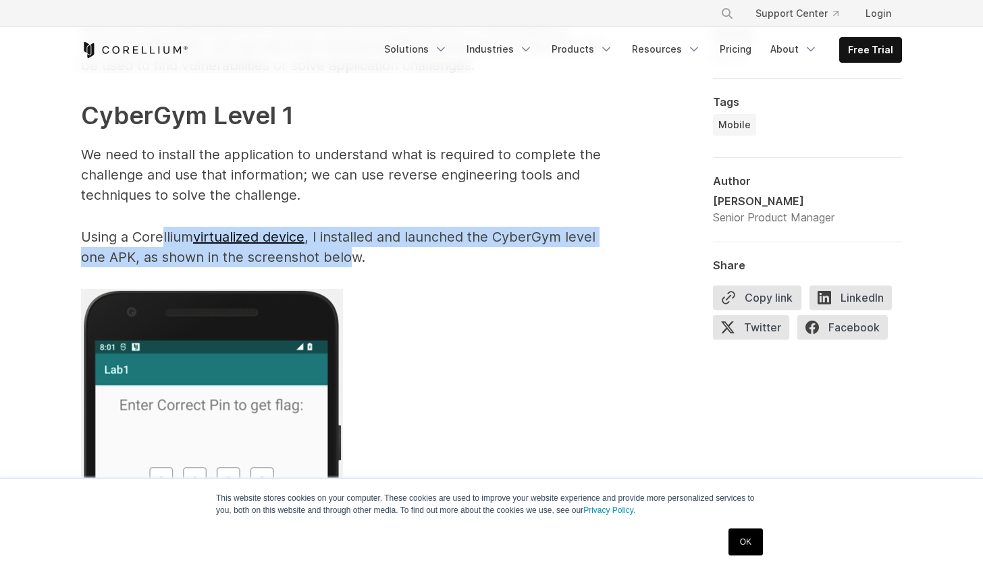
drag, startPoint x: 176, startPoint y: 235, endPoint x: 353, endPoint y: 256, distance: 178.1
click at [353, 256] on p "Using a Corellium virtualized device , I installed and launched the CyberGym le…" at bounding box center [351, 247] width 540 height 41
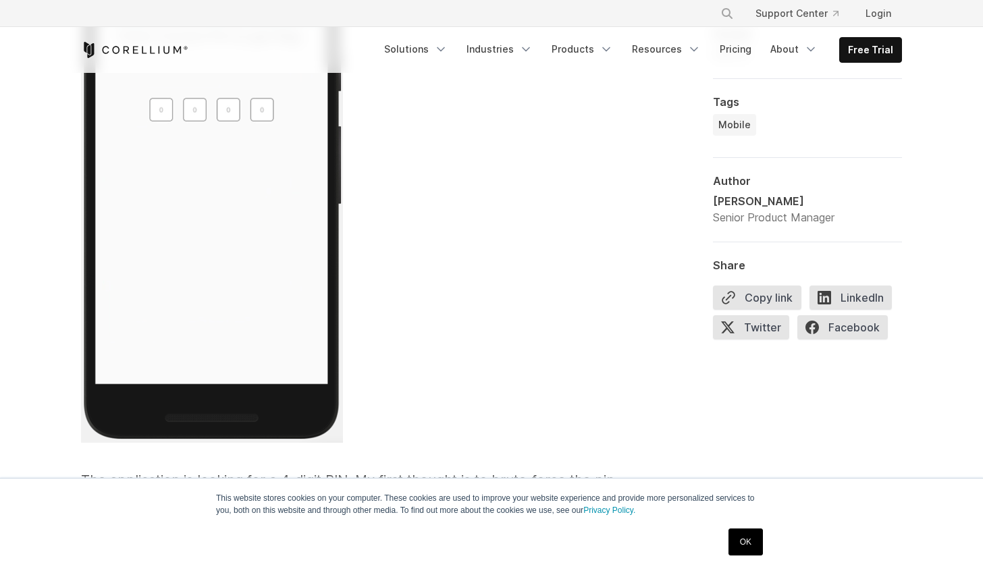
scroll to position [3240, 0]
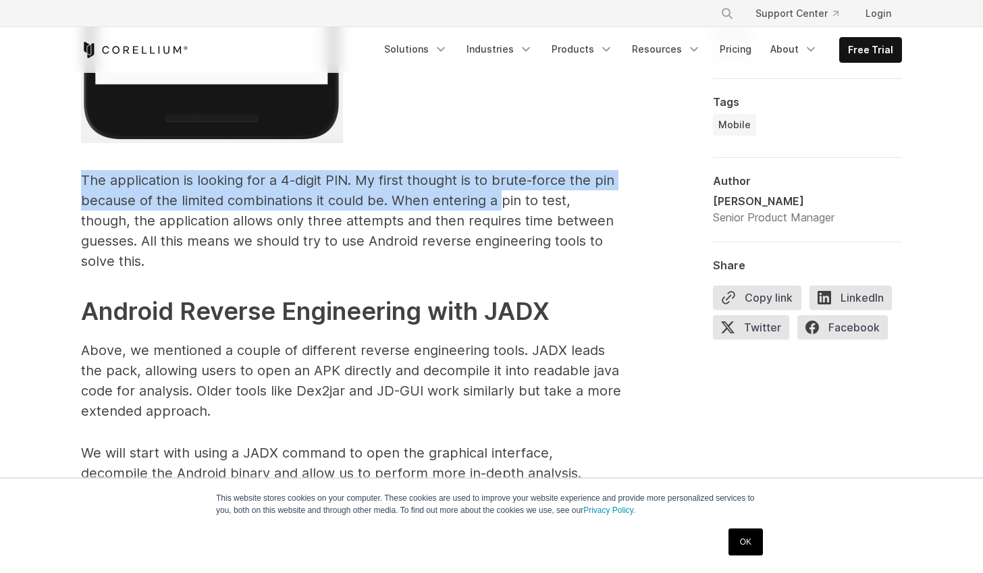
drag, startPoint x: 85, startPoint y: 190, endPoint x: 492, endPoint y: 203, distance: 407.4
click at [501, 192] on p "The application is looking for a 4-digit PIN. My first thought is to brute-forc…" at bounding box center [351, 220] width 540 height 101
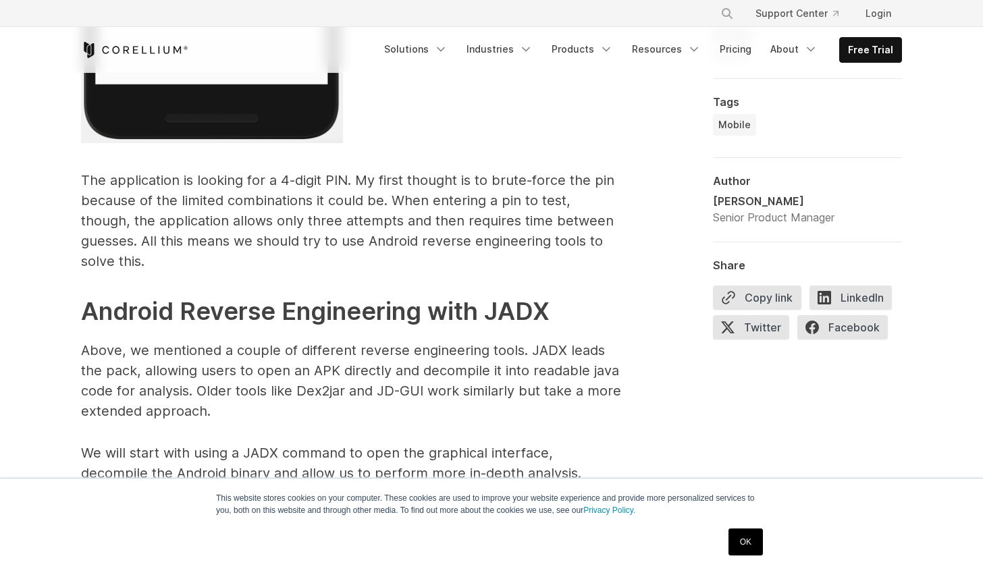
click at [194, 225] on p "The application is looking for a 4-digit PIN. My first thought is to brute-forc…" at bounding box center [351, 220] width 540 height 101
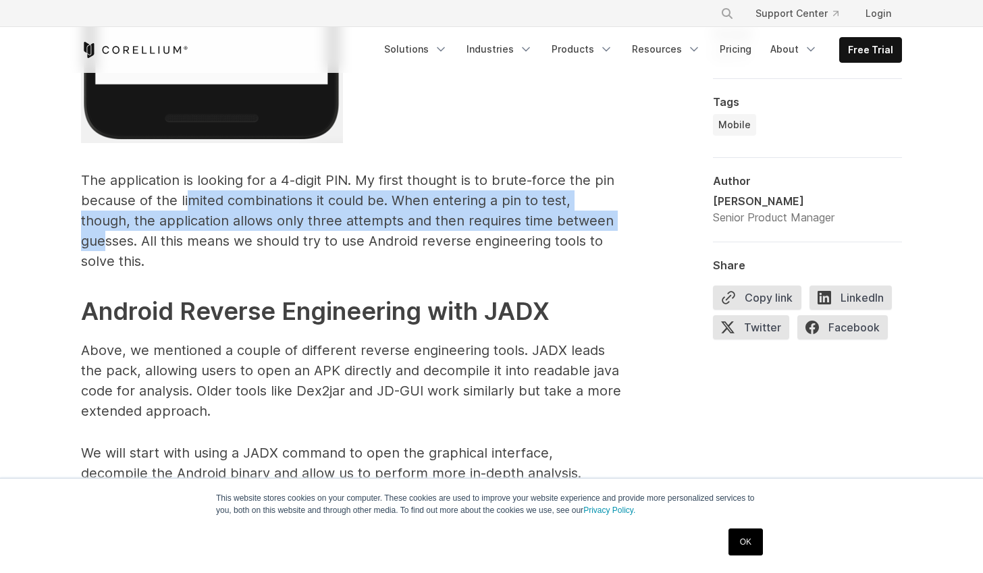
drag, startPoint x: 187, startPoint y: 203, endPoint x: 558, endPoint y: 217, distance: 371.7
click at [581, 217] on p "The application is looking for a 4-digit PIN. My first thought is to brute-forc…" at bounding box center [351, 220] width 540 height 101
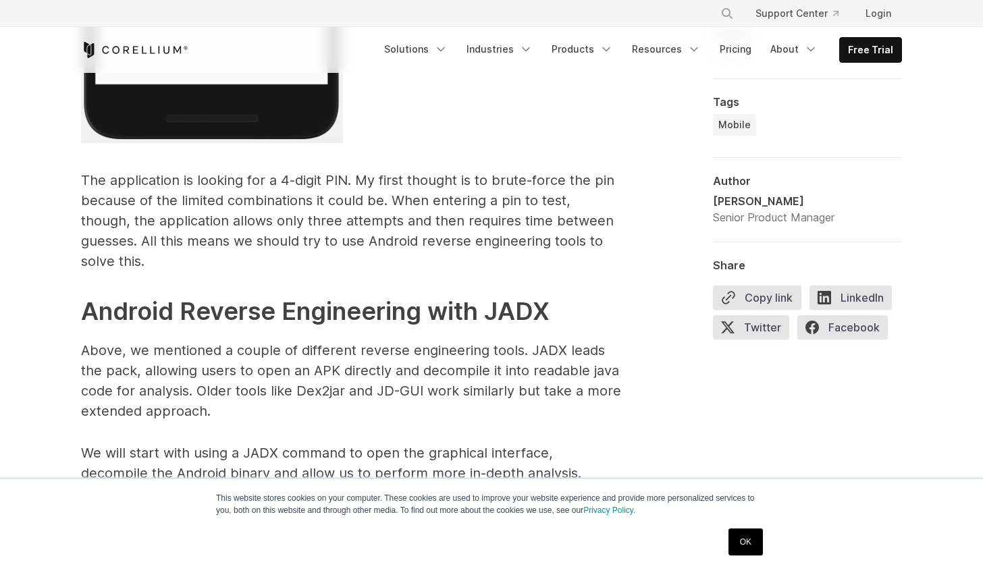
drag, startPoint x: 537, startPoint y: 221, endPoint x: 451, endPoint y: 226, distance: 86.6
click at [533, 221] on p "The application is looking for a 4-digit PIN. My first thought is to brute-forc…" at bounding box center [351, 220] width 540 height 101
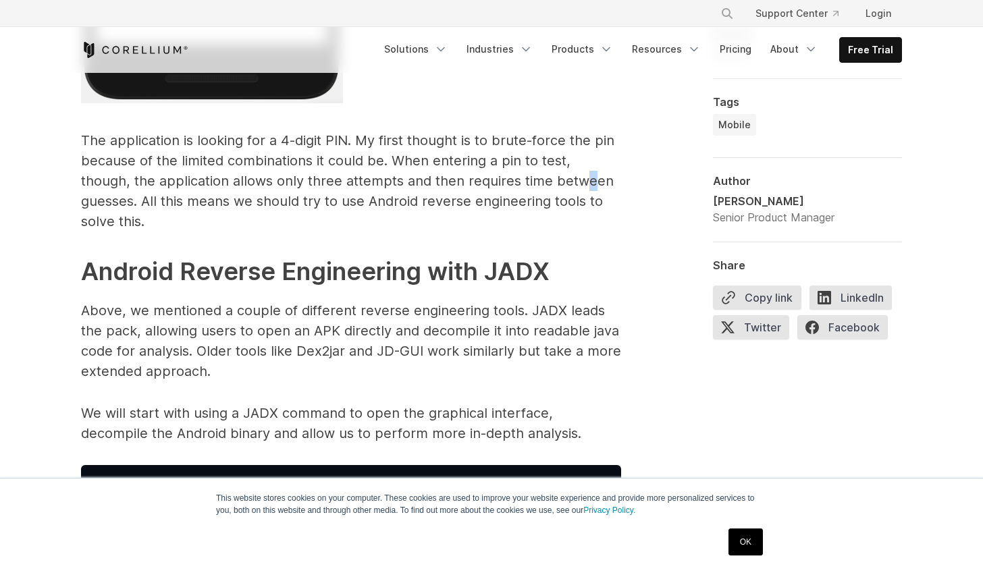
scroll to position [3354, 0]
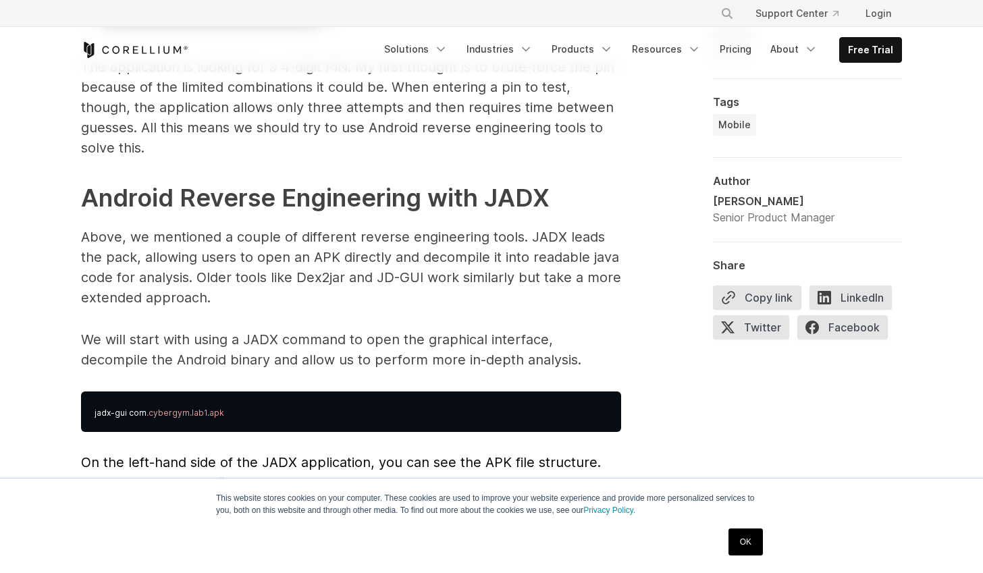
click at [215, 234] on p "Above, we mentioned a couple of different reverse engineering tools. JADX leads…" at bounding box center [351, 267] width 540 height 81
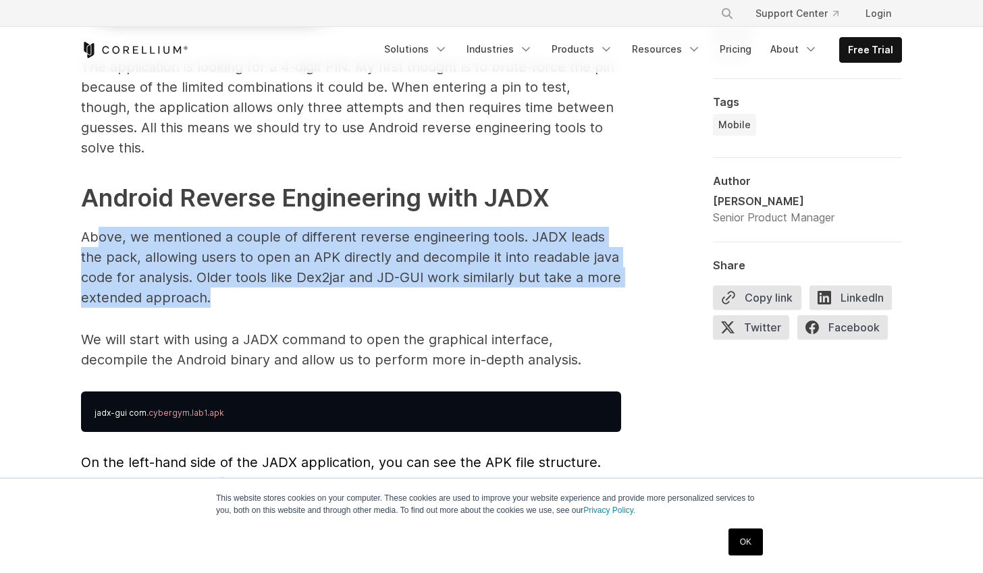
drag, startPoint x: 100, startPoint y: 215, endPoint x: 249, endPoint y: 278, distance: 161.6
click at [249, 278] on p "Above, we mentioned a couple of different reverse engineering tools. JADX leads…" at bounding box center [351, 267] width 540 height 81
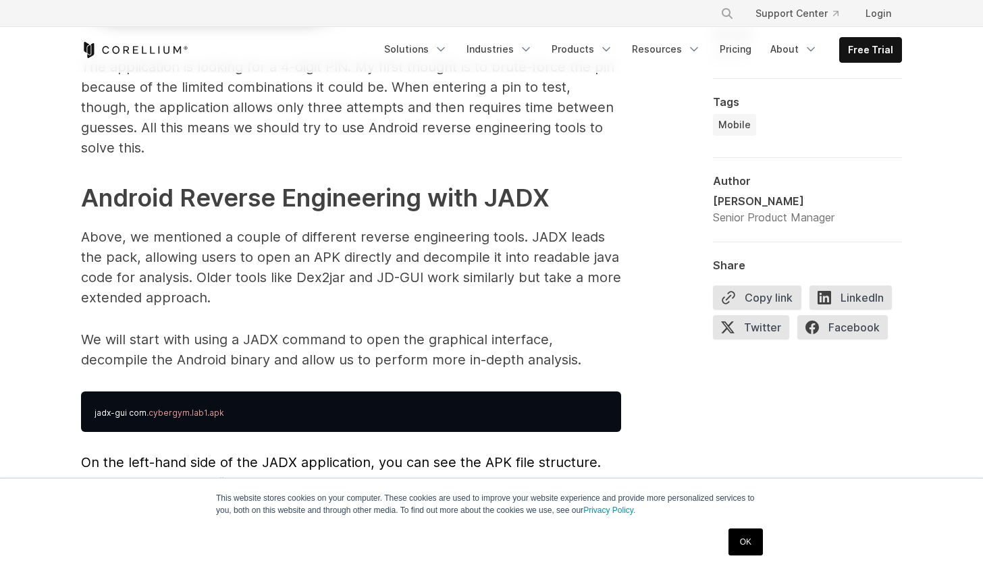
click at [251, 279] on p "Above, we mentioned a couple of different reverse engineering tools. JADX leads…" at bounding box center [351, 267] width 540 height 81
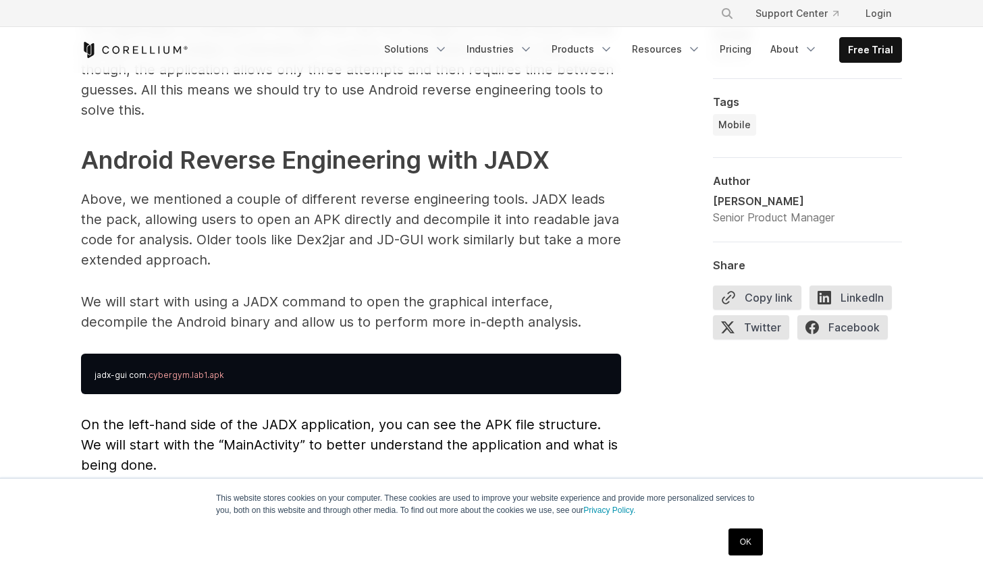
scroll to position [3467, 0]
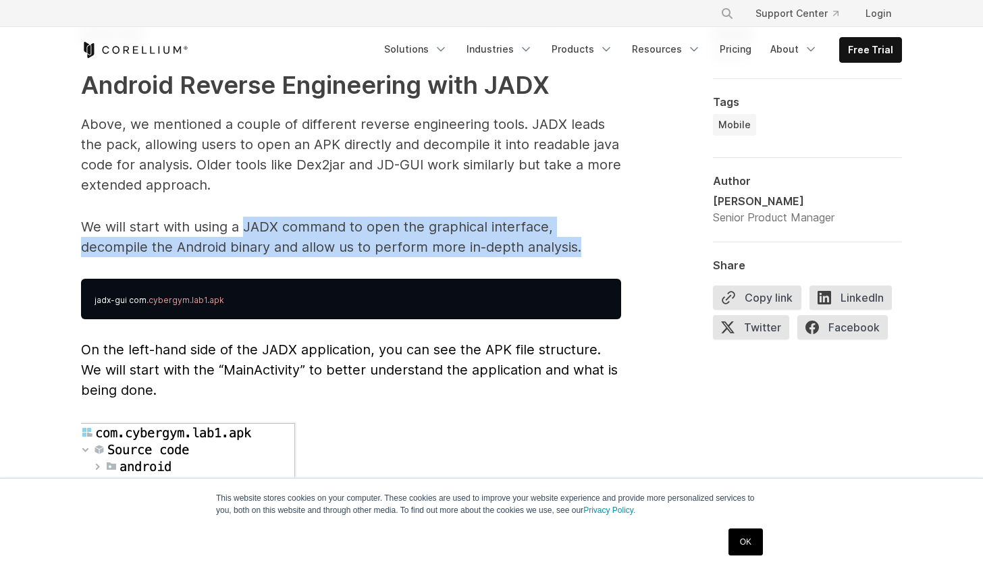
drag, startPoint x: 242, startPoint y: 211, endPoint x: 507, endPoint y: 226, distance: 265.1
click at [507, 226] on p "We will start with using a JADX command to open the graphical interface, decomp…" at bounding box center [351, 237] width 540 height 41
drag, startPoint x: 510, startPoint y: 225, endPoint x: 494, endPoint y: 210, distance: 22.5
click at [508, 224] on p "We will start with using a JADX command to open the graphical interface, decomp…" at bounding box center [351, 237] width 540 height 41
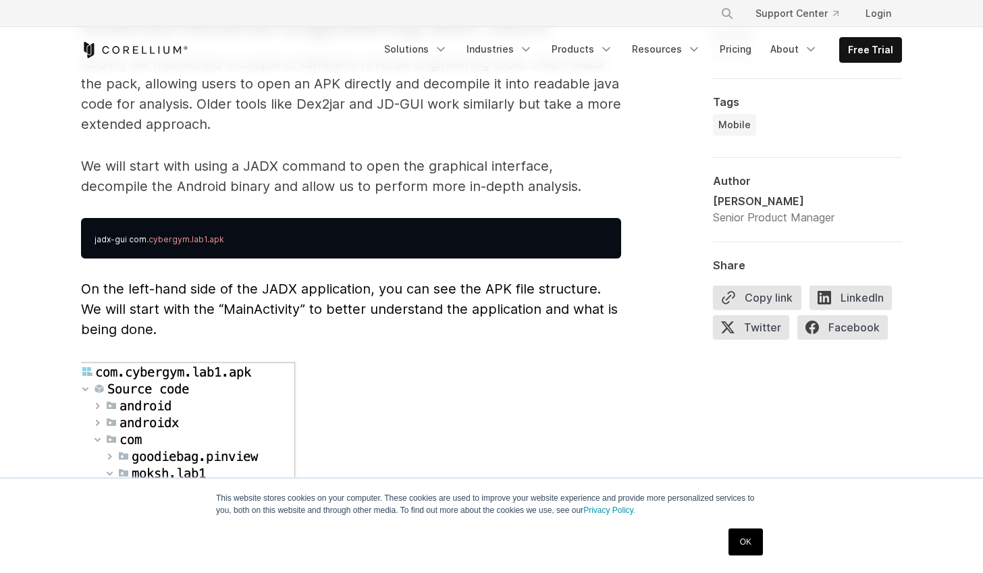
scroll to position [3585, 0]
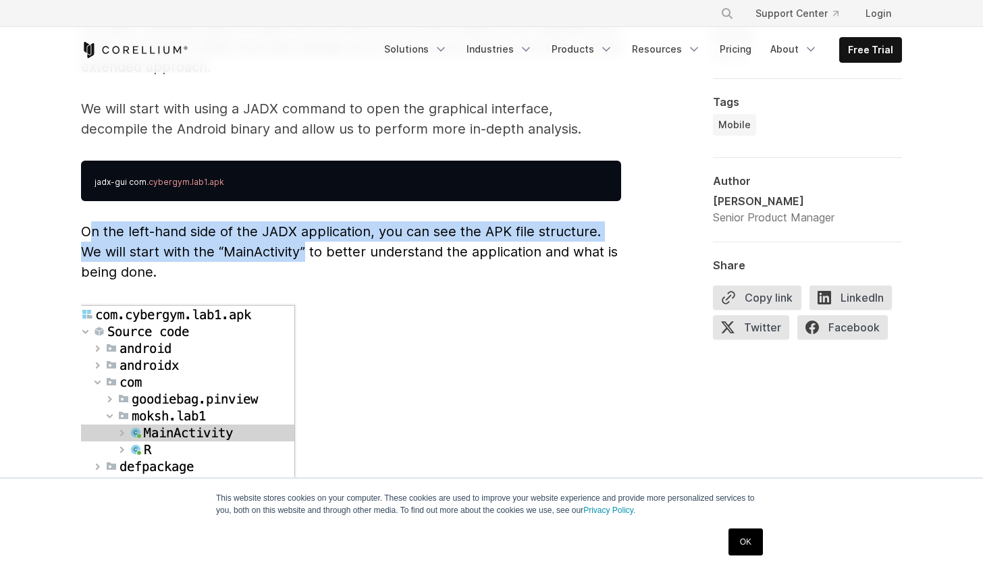
drag, startPoint x: 86, startPoint y: 212, endPoint x: 309, endPoint y: 227, distance: 222.6
click at [309, 227] on span "On the left-hand side of the JADX application, you can see the APK file structu…" at bounding box center [349, 252] width 537 height 57
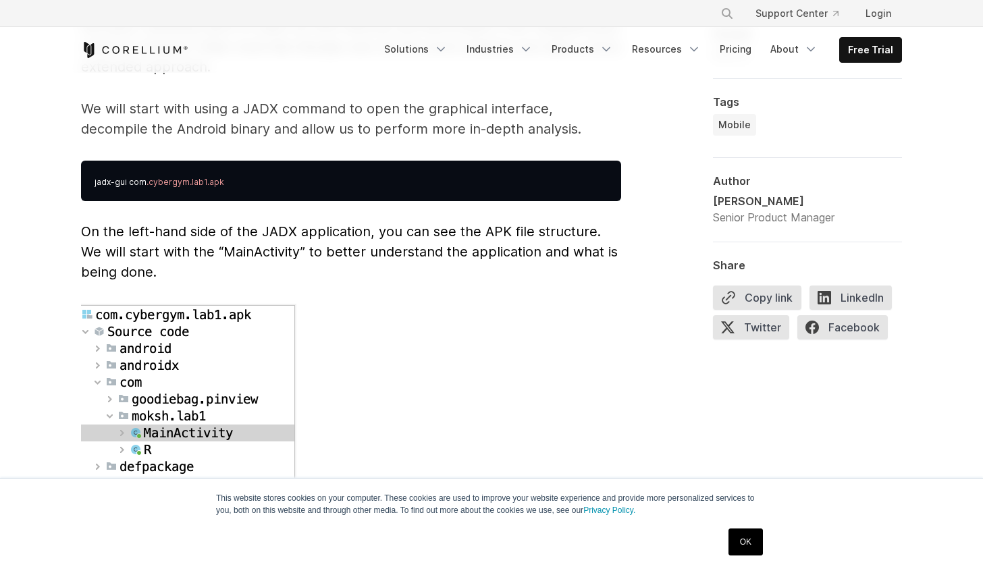
click at [305, 255] on p "On the left-hand side of the JADX application, you can see the APK file structu…" at bounding box center [351, 251] width 540 height 61
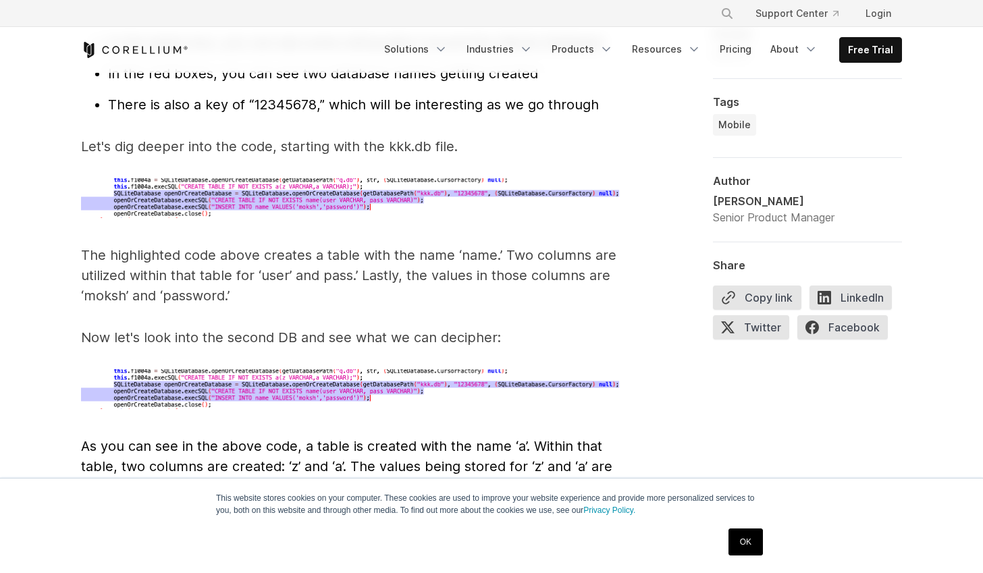
scroll to position [4521, 0]
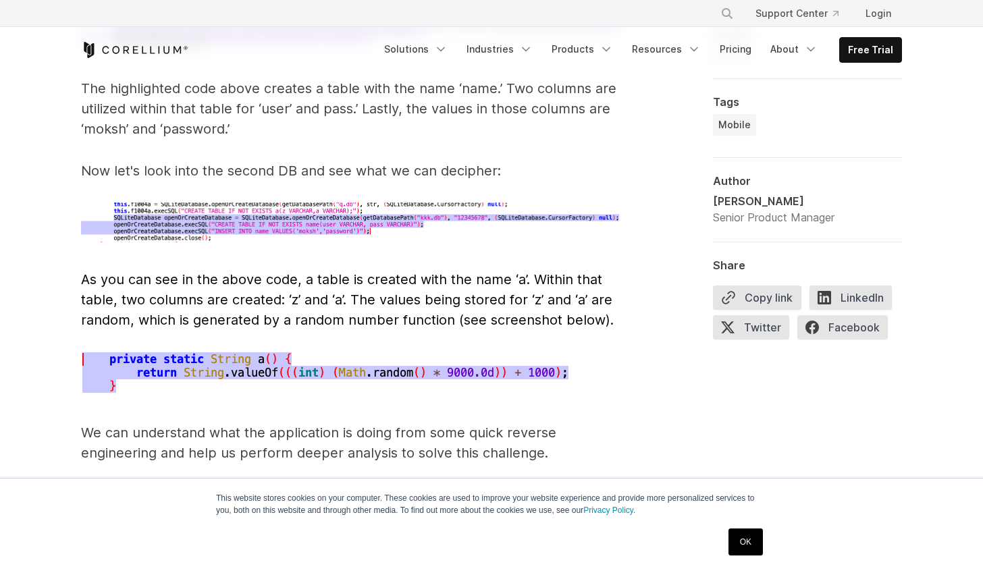
scroll to position [4644, 0]
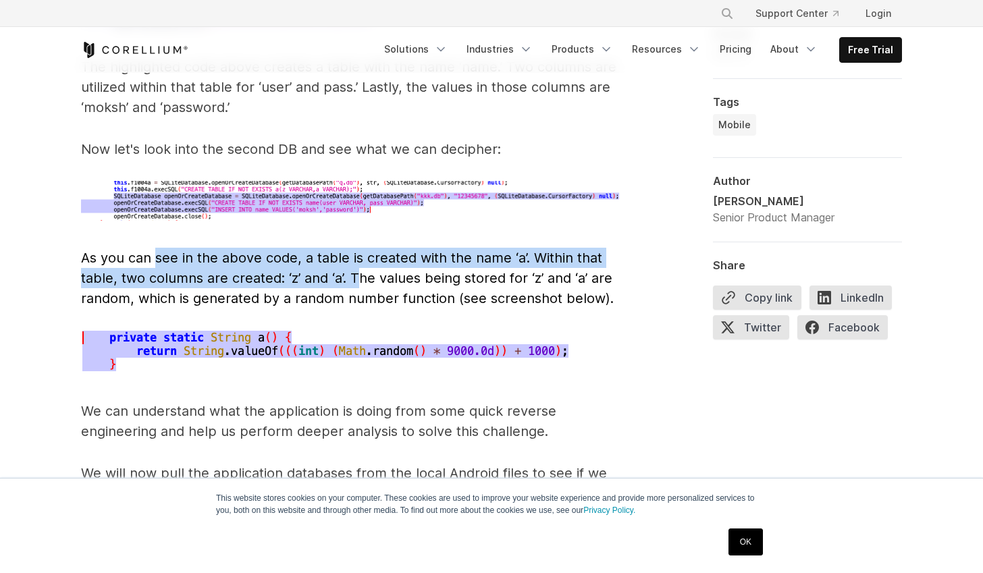
drag, startPoint x: 158, startPoint y: 241, endPoint x: 359, endPoint y: 259, distance: 202.0
click at [359, 259] on span "As you can see in the above code, a table is created with the name ‘a’. Within …" at bounding box center [347, 278] width 533 height 57
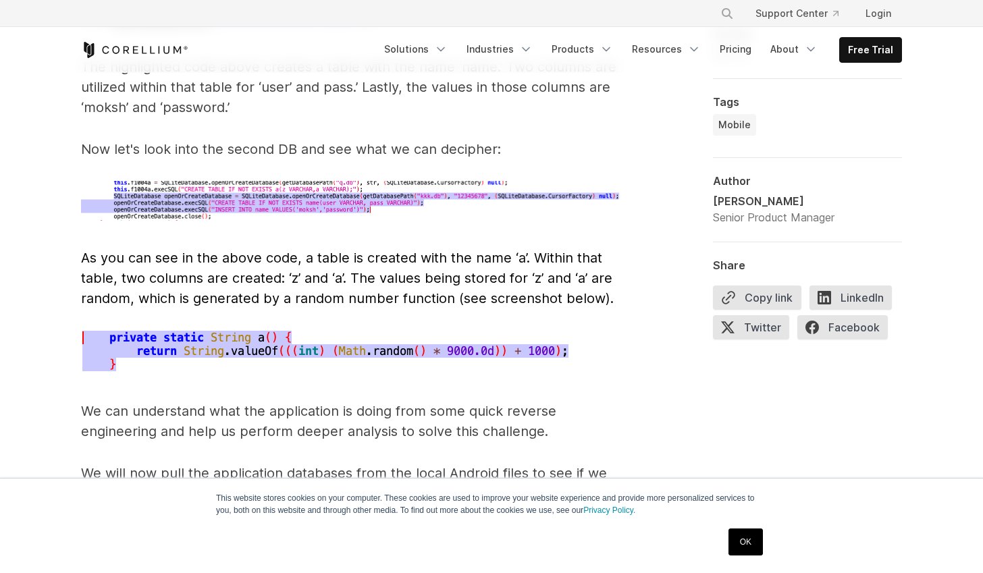
drag, startPoint x: 411, startPoint y: 280, endPoint x: 396, endPoint y: 276, distance: 14.6
click at [407, 278] on span "As you can see in the above code, a table is created with the name ‘a’. Within …" at bounding box center [347, 278] width 533 height 57
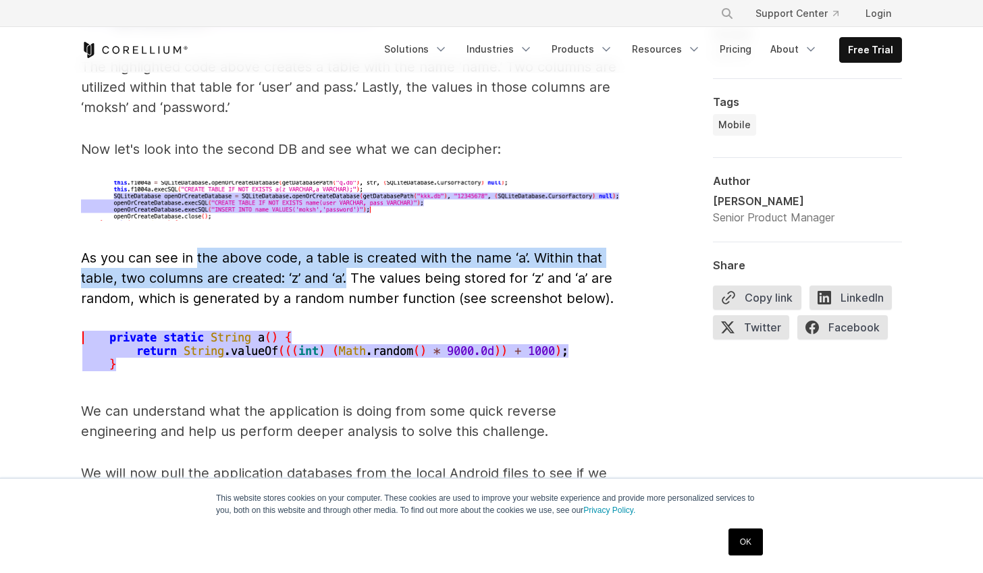
drag, startPoint x: 199, startPoint y: 238, endPoint x: 346, endPoint y: 262, distance: 149.9
click at [346, 262] on span "As you can see in the above code, a table is created with the name ‘a’. Within …" at bounding box center [347, 278] width 533 height 57
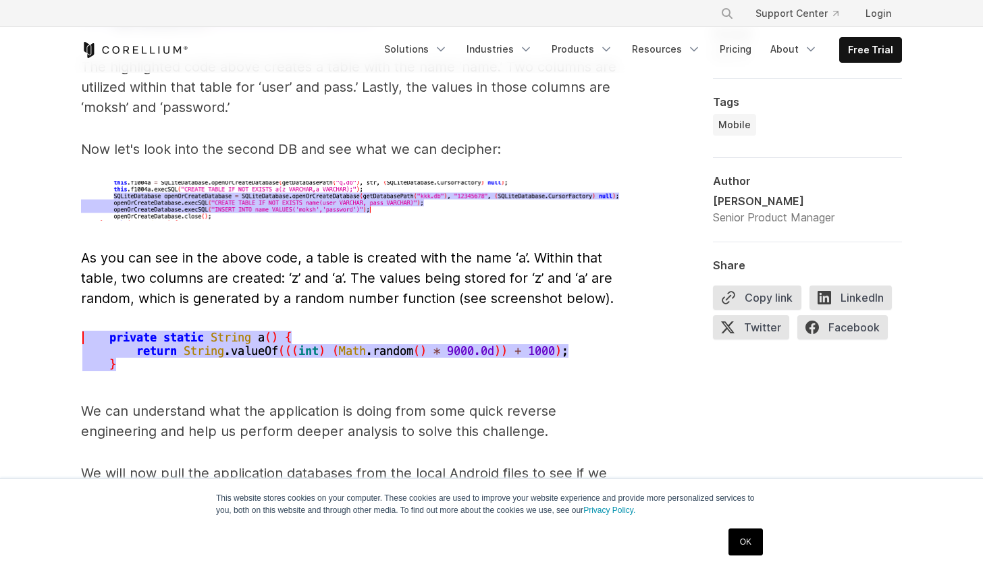
click at [442, 260] on span "As you can see in the above code, a table is created with the name ‘a’. Within …" at bounding box center [347, 278] width 533 height 57
drag, startPoint x: 450, startPoint y: 259, endPoint x: 569, endPoint y: 263, distance: 118.2
click at [569, 263] on span "As you can see in the above code, a table is created with the name ‘a’. Within …" at bounding box center [347, 278] width 533 height 57
click at [567, 263] on span "As you can see in the above code, a table is created with the name ‘a’. Within …" at bounding box center [347, 278] width 533 height 57
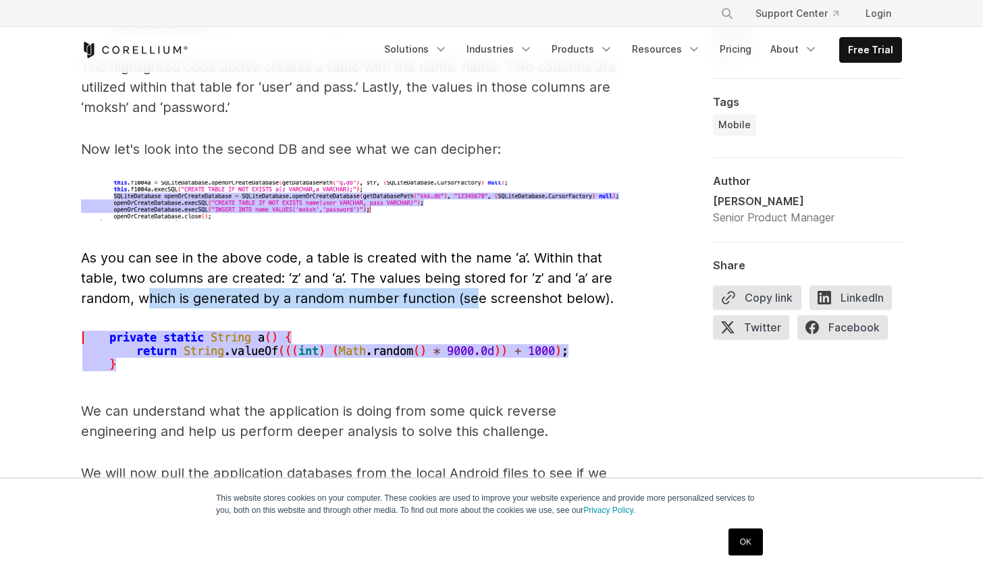
drag, startPoint x: 148, startPoint y: 277, endPoint x: 474, endPoint y: 277, distance: 326.1
click at [474, 277] on span "As you can see in the above code, a table is created with the name ‘a’. Within …" at bounding box center [347, 278] width 533 height 57
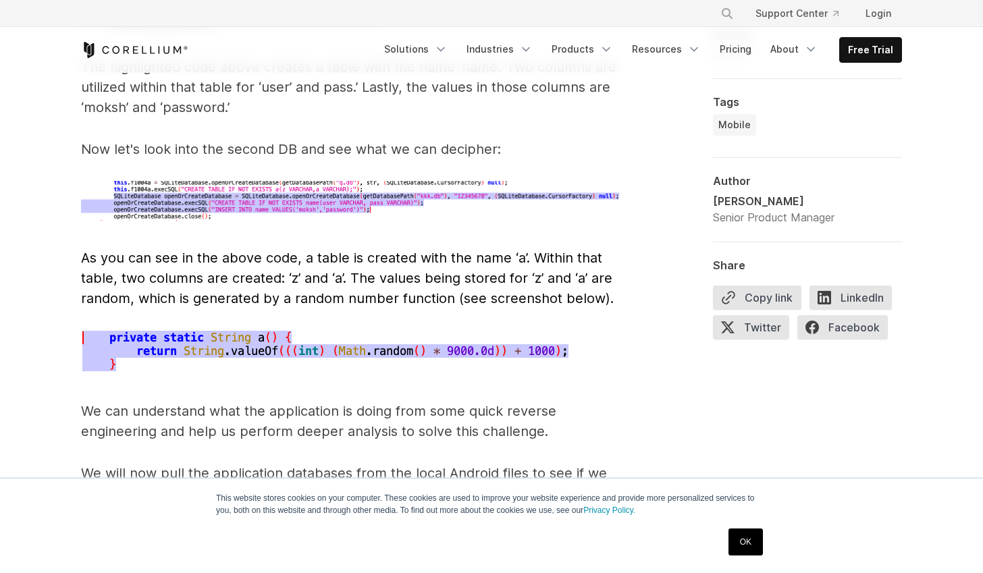
drag, startPoint x: 502, startPoint y: 291, endPoint x: 494, endPoint y: 288, distance: 8.8
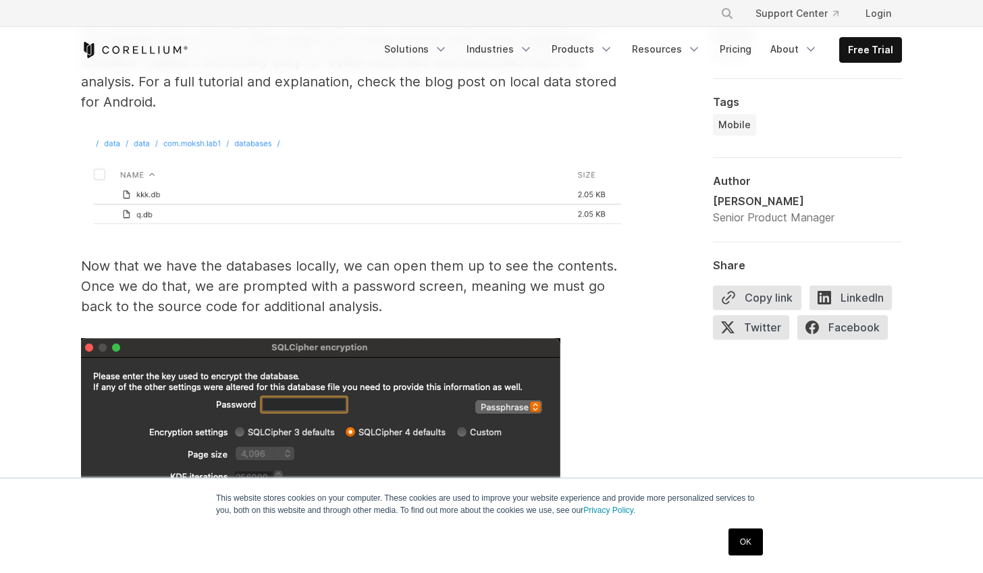
scroll to position [5112, 0]
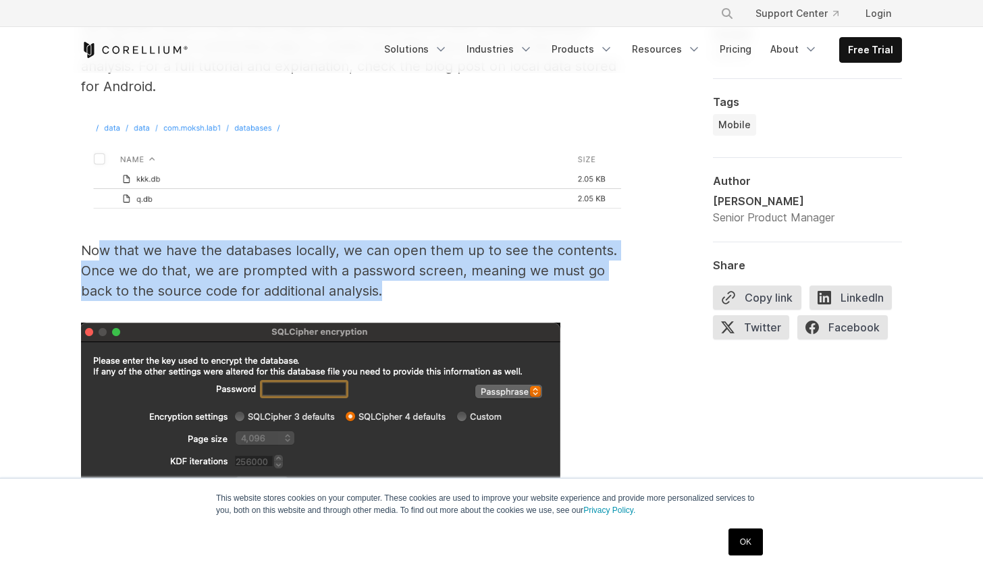
drag, startPoint x: 103, startPoint y: 221, endPoint x: 415, endPoint y: 271, distance: 316.6
click at [415, 271] on p "Now that we have the databases locally, we can open them up to see the contents…" at bounding box center [351, 270] width 540 height 61
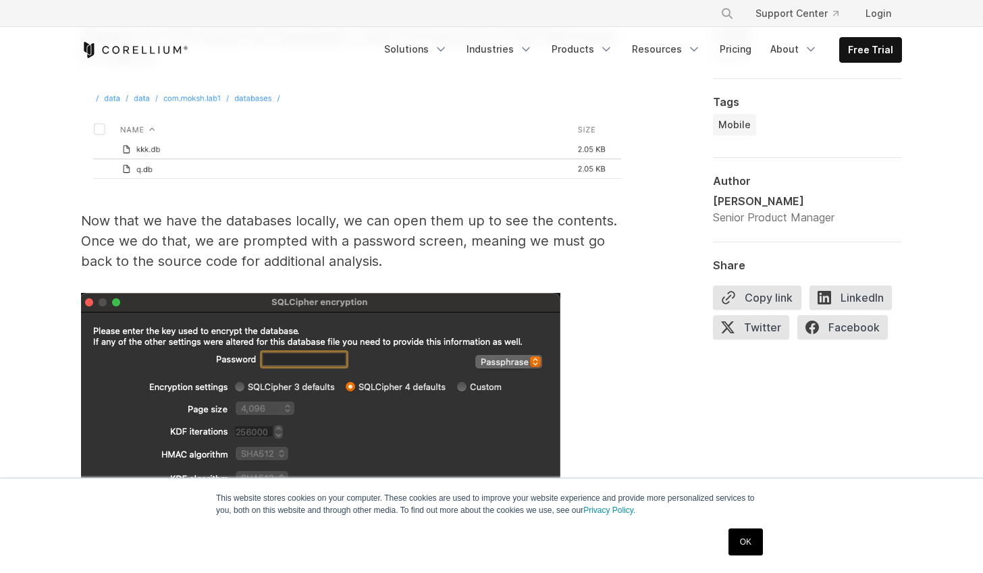
scroll to position [5359, 0]
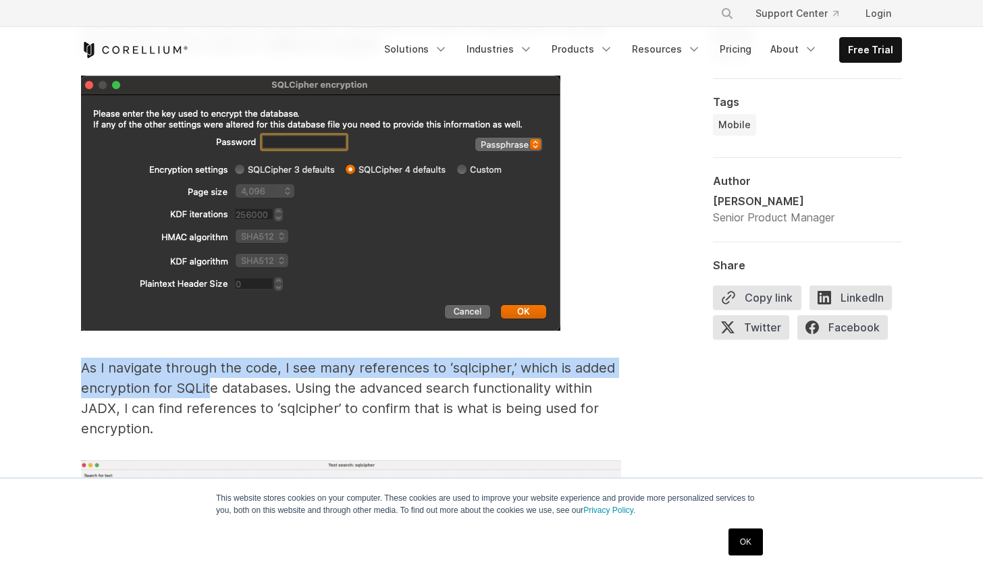
drag, startPoint x: 84, startPoint y: 350, endPoint x: 193, endPoint y: 353, distance: 109.4
click at [204, 359] on p "As I navigate through the code, I see many references to ‘sqlcipher,’ which is …" at bounding box center [351, 398] width 540 height 81
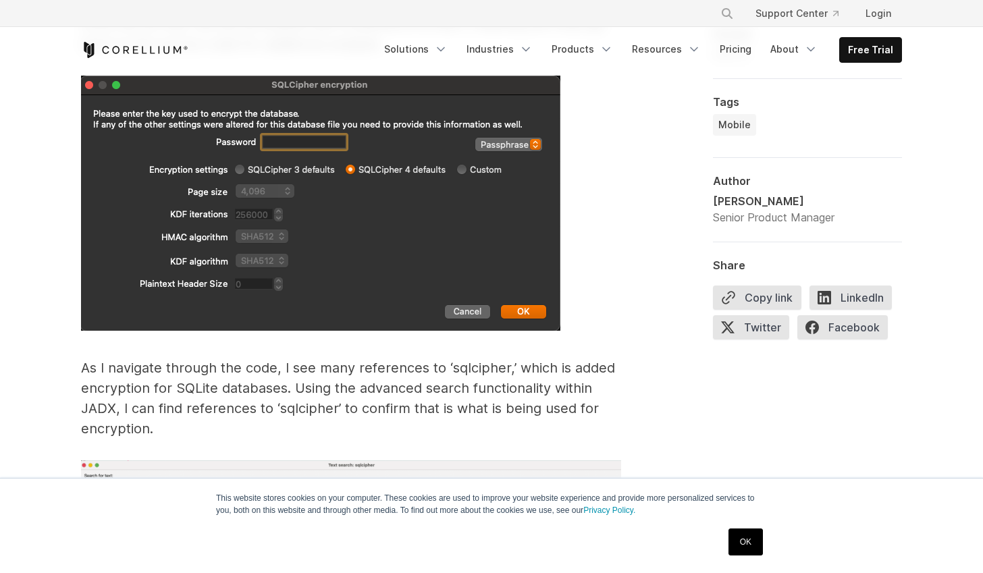
click at [195, 361] on p "As I navigate through the code, I see many references to ‘sqlcipher,’ which is …" at bounding box center [351, 398] width 540 height 81
drag, startPoint x: 202, startPoint y: 365, endPoint x: 448, endPoint y: 359, distance: 246.5
click at [448, 360] on p "As I navigate through the code, I see many references to ‘sqlcipher,’ which is …" at bounding box center [351, 398] width 540 height 81
click at [449, 359] on p "As I navigate through the code, I see many references to ‘sqlcipher,’ which is …" at bounding box center [351, 398] width 540 height 81
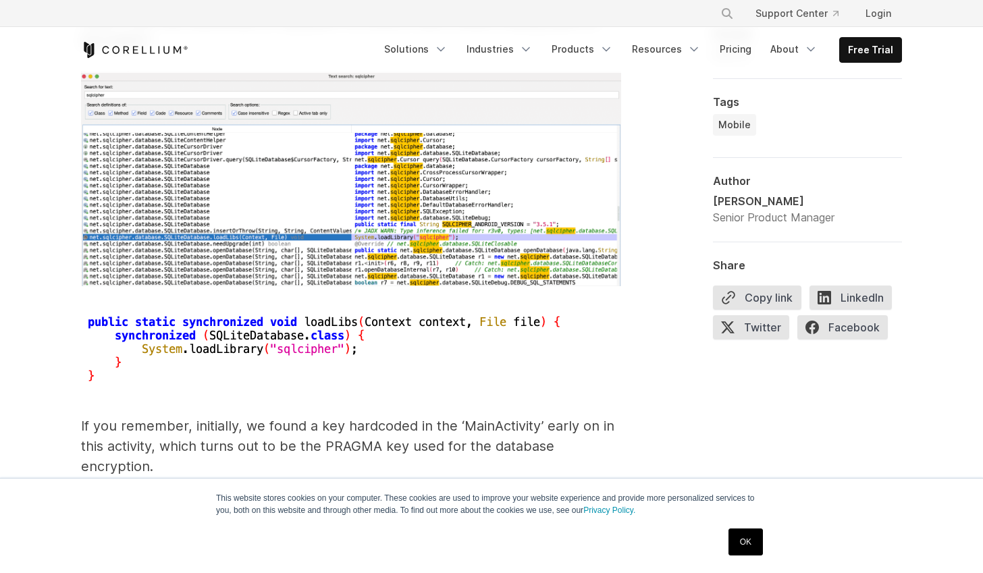
scroll to position [6004, 0]
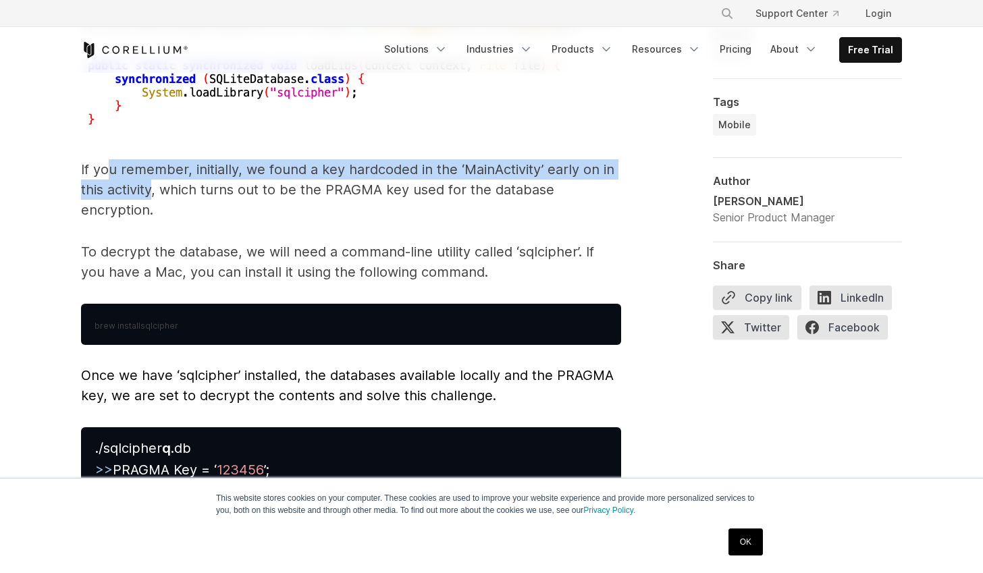
drag, startPoint x: 107, startPoint y: 153, endPoint x: 163, endPoint y: 196, distance: 70.8
click at [154, 178] on p "If you remember, initially, we found a key hardcoded in the ‘MainActivity’ earl…" at bounding box center [351, 189] width 540 height 61
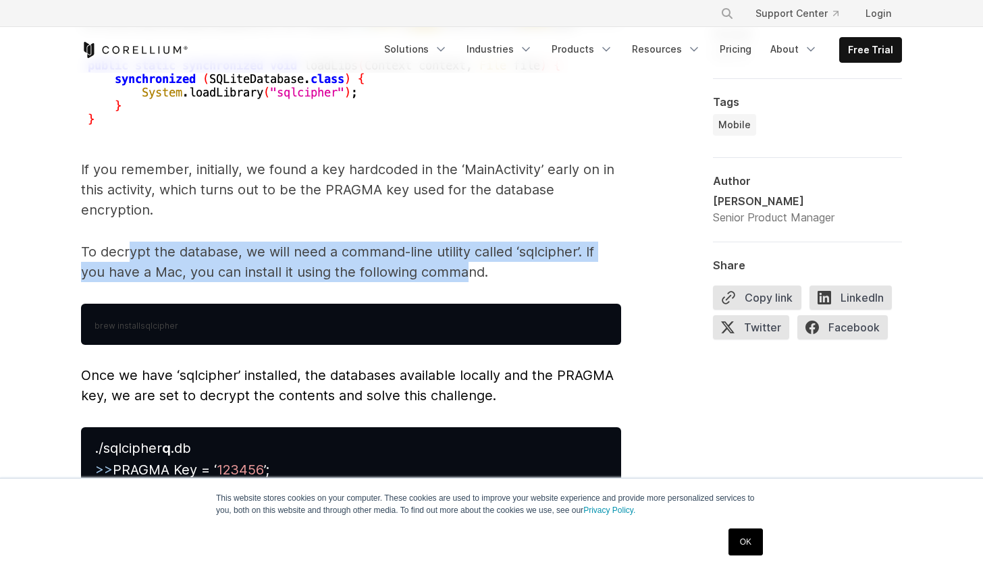
drag, startPoint x: 133, startPoint y: 232, endPoint x: 442, endPoint y: 257, distance: 309.6
click at [442, 257] on p "To decrypt the database, we will need a command-line utility called ‘sqlcipher’…" at bounding box center [351, 262] width 540 height 41
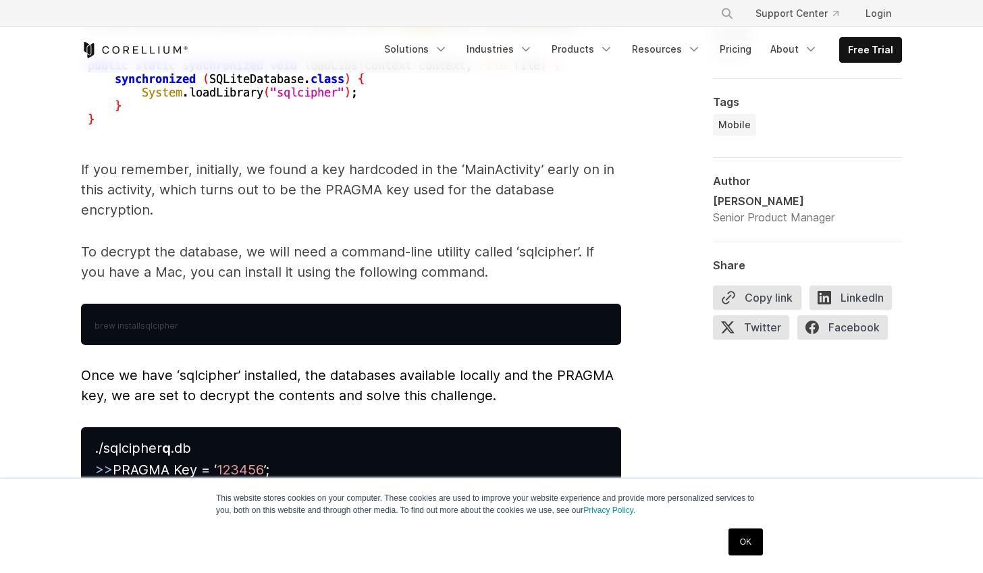
click at [447, 259] on p "To decrypt the database, we will need a command-line utility called ‘sqlcipher’…" at bounding box center [351, 262] width 540 height 41
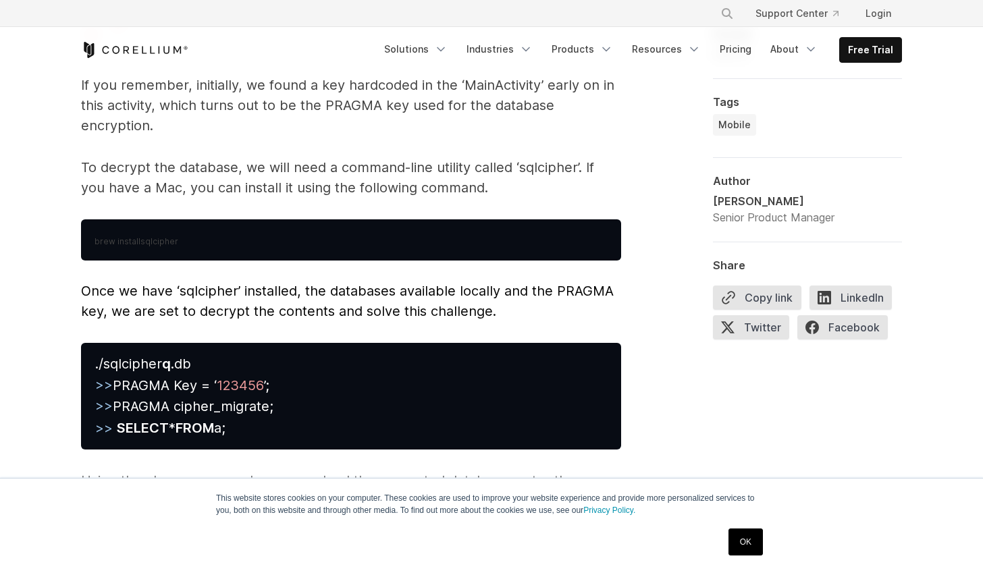
scroll to position [6093, 0]
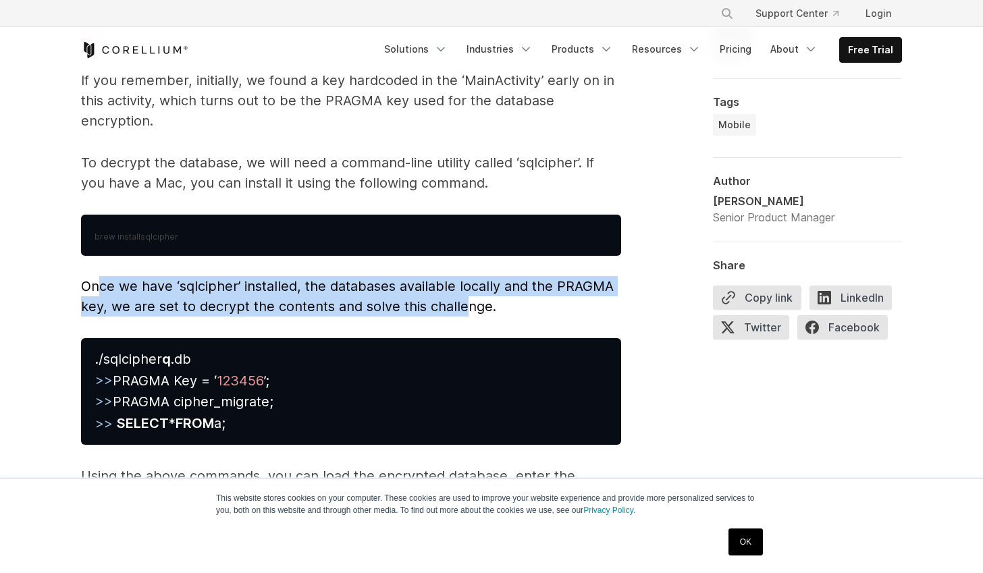
drag, startPoint x: 102, startPoint y: 274, endPoint x: 466, endPoint y: 287, distance: 364.2
click at [464, 286] on p "Once we have ‘sqlcipher’ installed, the databases available locally and the PRA…" at bounding box center [351, 296] width 540 height 41
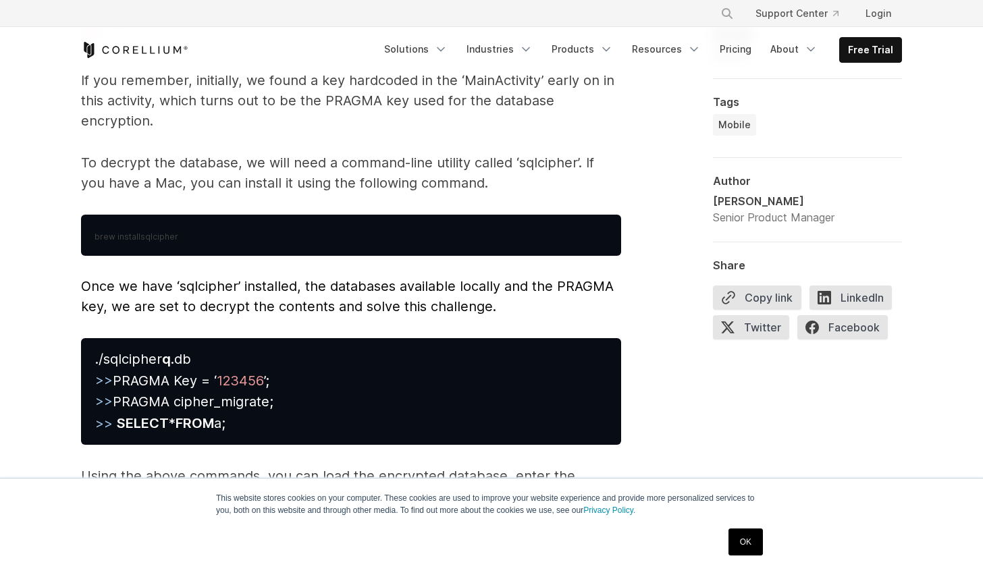
click at [481, 290] on span "Once we have ‘sqlcipher’ installed, the databases available locally and the PRA…" at bounding box center [347, 296] width 533 height 36
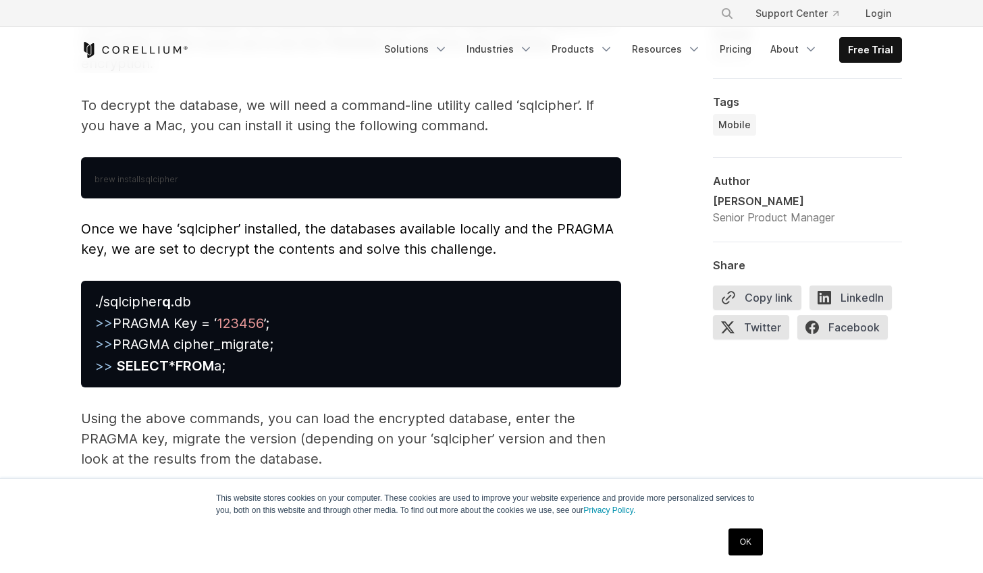
scroll to position [6206, 0]
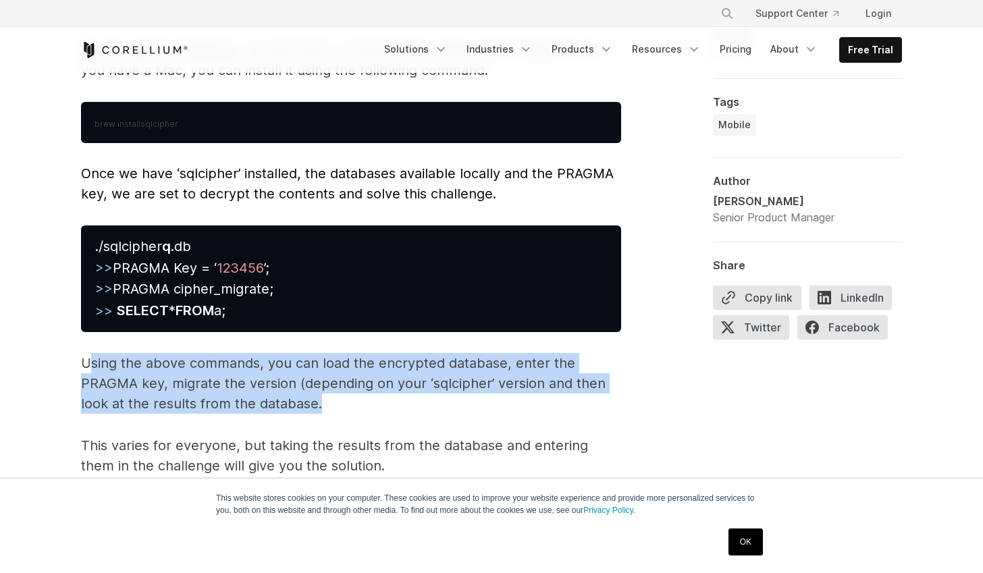
drag, startPoint x: 91, startPoint y: 336, endPoint x: 365, endPoint y: 382, distance: 277.2
click at [365, 382] on p "Using the above commands, you can load the encrypted database, enter the PRAGMA…" at bounding box center [351, 383] width 540 height 61
drag, startPoint x: 364, startPoint y: 381, endPoint x: 328, endPoint y: 371, distance: 37.2
click at [363, 380] on p "Using the above commands, you can load the encrypted database, enter the PRAGMA…" at bounding box center [351, 383] width 540 height 61
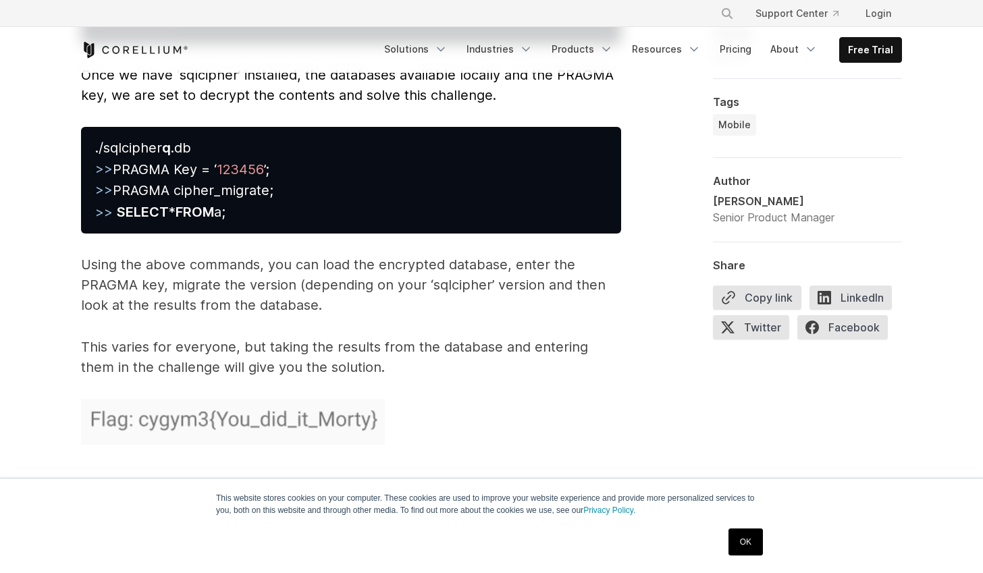
scroll to position [6305, 0]
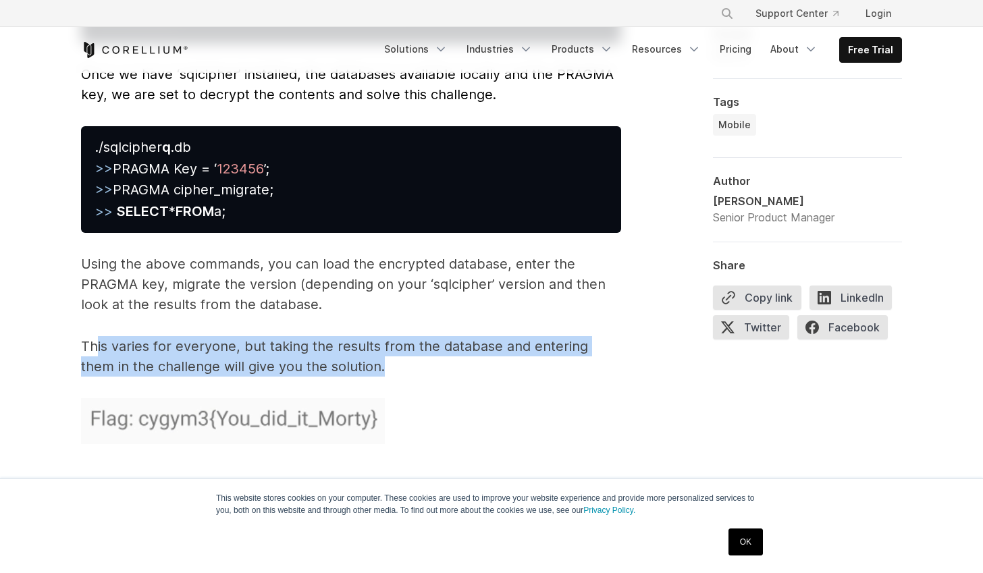
drag, startPoint x: 98, startPoint y: 323, endPoint x: 393, endPoint y: 346, distance: 295.9
click at [354, 346] on p "This varies for everyone, but taking the results from the database and entering…" at bounding box center [351, 356] width 540 height 41
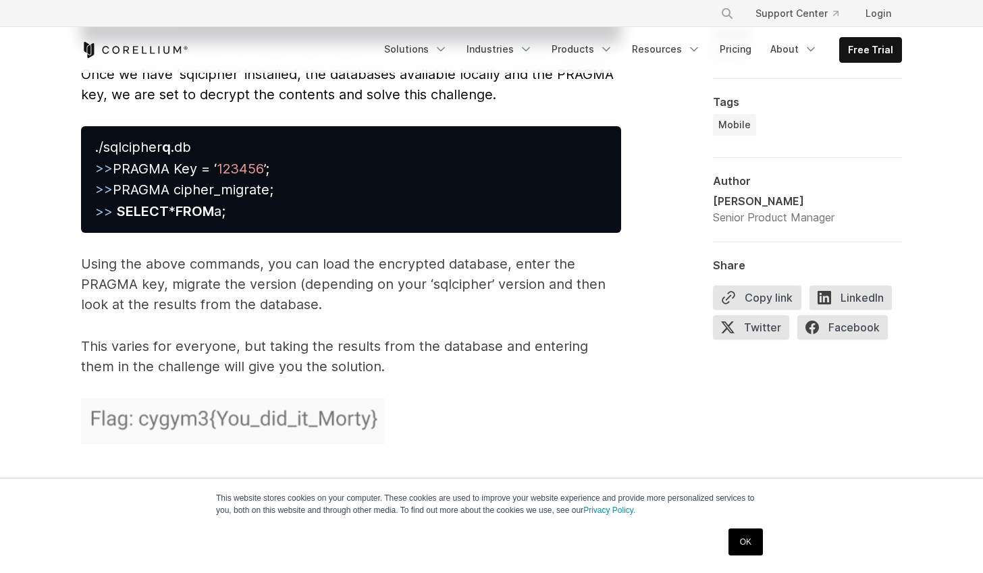
click at [401, 345] on p "This varies for everyone, but taking the results from the database and entering…" at bounding box center [351, 356] width 540 height 41
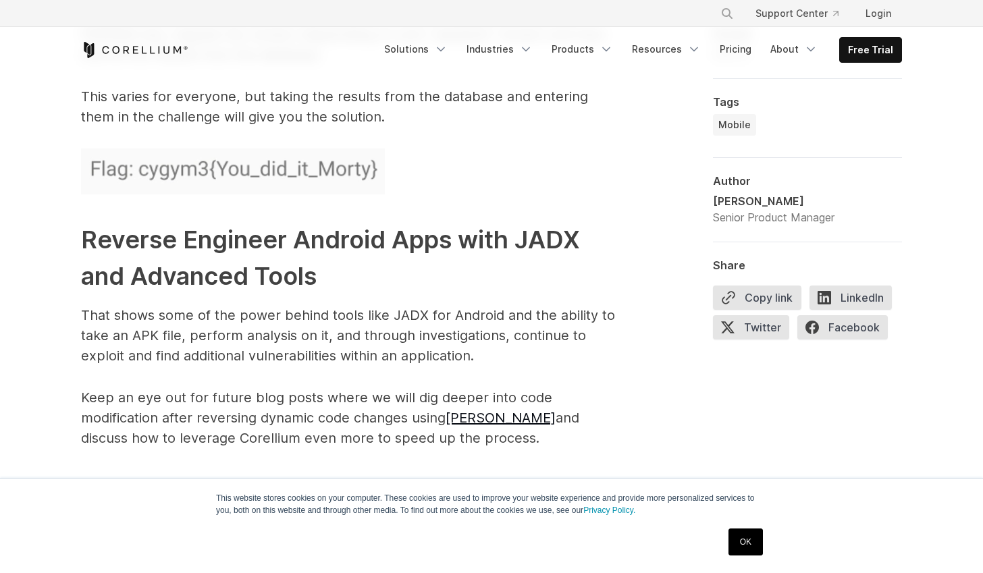
scroll to position [6631, 0]
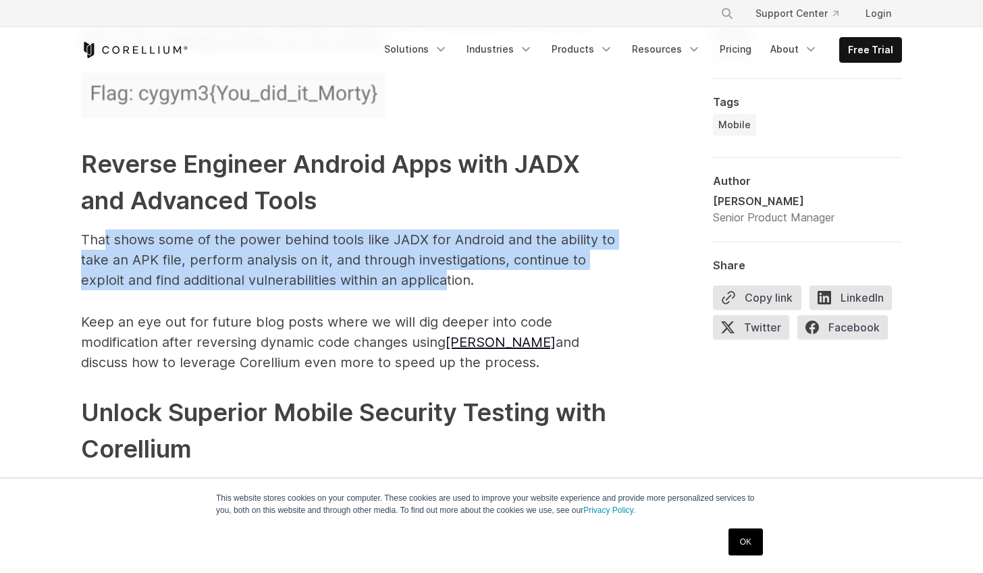
drag, startPoint x: 105, startPoint y: 217, endPoint x: 450, endPoint y: 261, distance: 347.9
click at [450, 261] on p "That shows some of the power behind tools like JADX for Android and the ability…" at bounding box center [351, 260] width 540 height 61
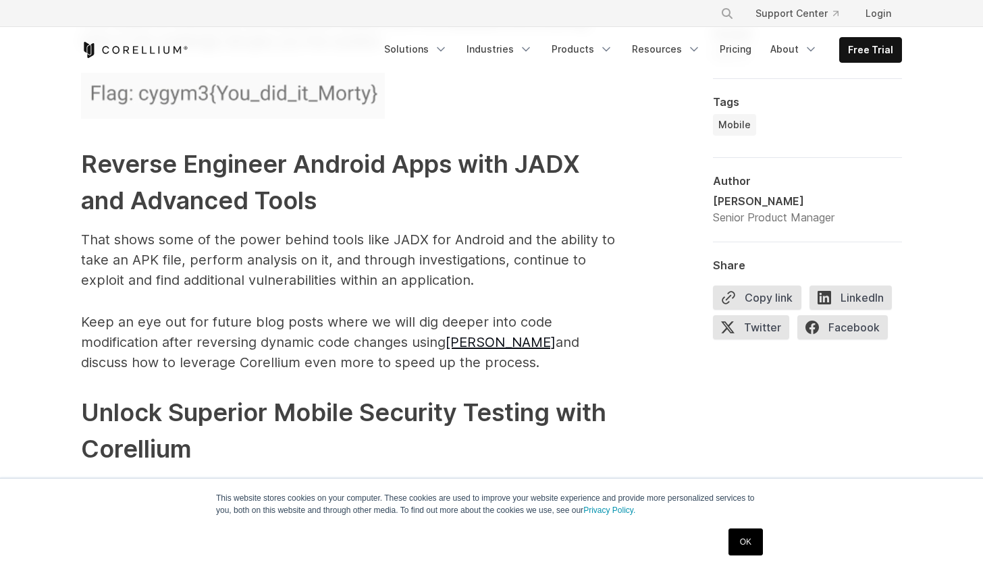
click at [448, 261] on p "That shows some of the power behind tools like JADX for Android and the ability…" at bounding box center [351, 260] width 540 height 61
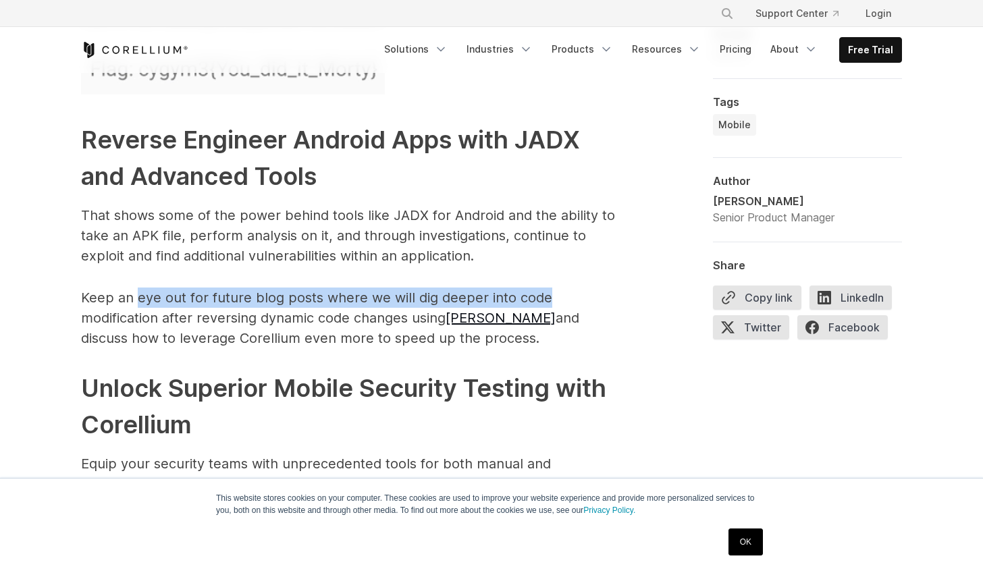
drag, startPoint x: 135, startPoint y: 276, endPoint x: 552, endPoint y: 281, distance: 417.3
click at [552, 288] on p "Keep an eye out for future blog posts where we will dig deeper into code modifi…" at bounding box center [351, 318] width 540 height 61
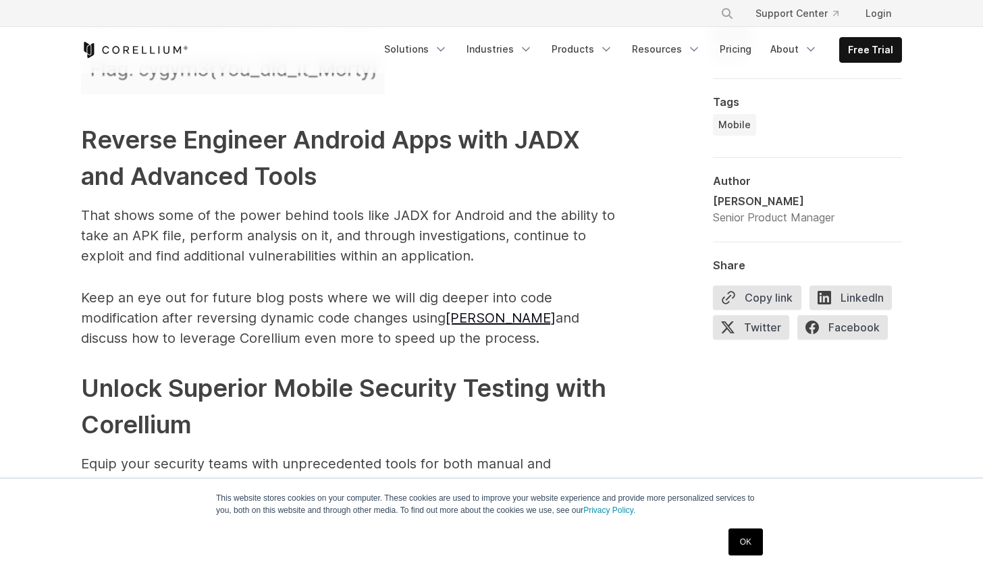
drag, startPoint x: 548, startPoint y: 292, endPoint x: 500, endPoint y: 288, distance: 48.1
click at [546, 291] on p "Keep an eye out for future blog posts where we will dig deeper into code modifi…" at bounding box center [351, 318] width 540 height 61
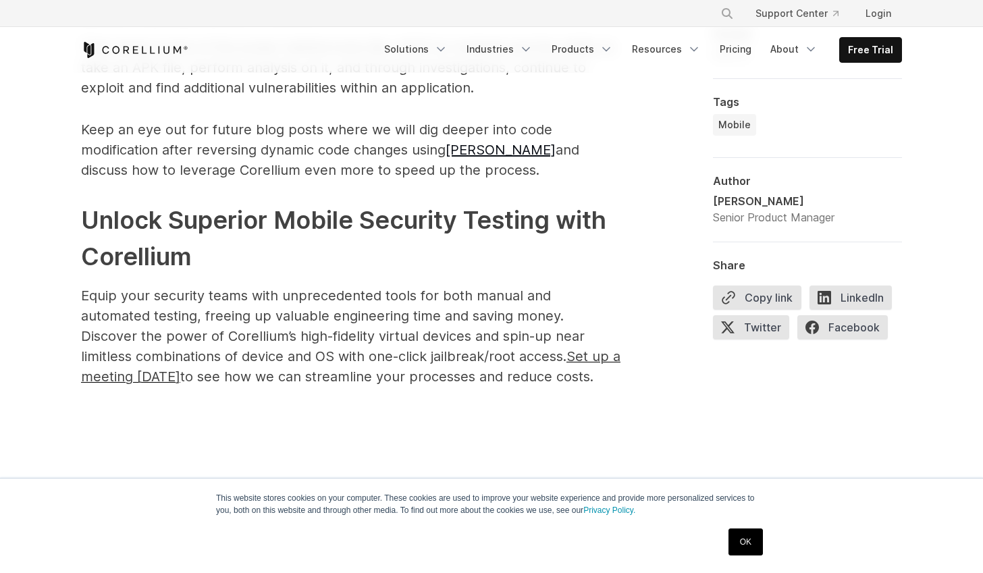
scroll to position [6590, 0]
